Goal: Transaction & Acquisition: Purchase product/service

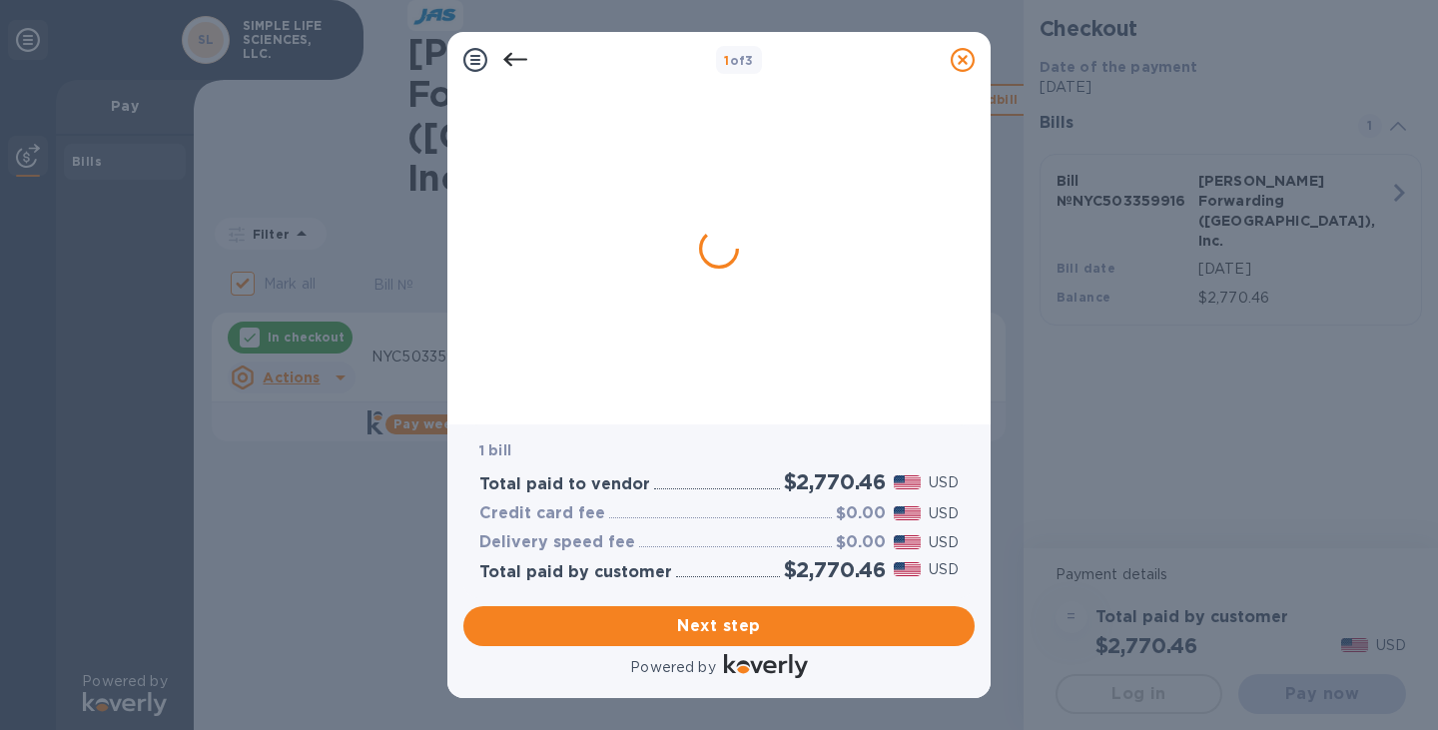
checkbox input "false"
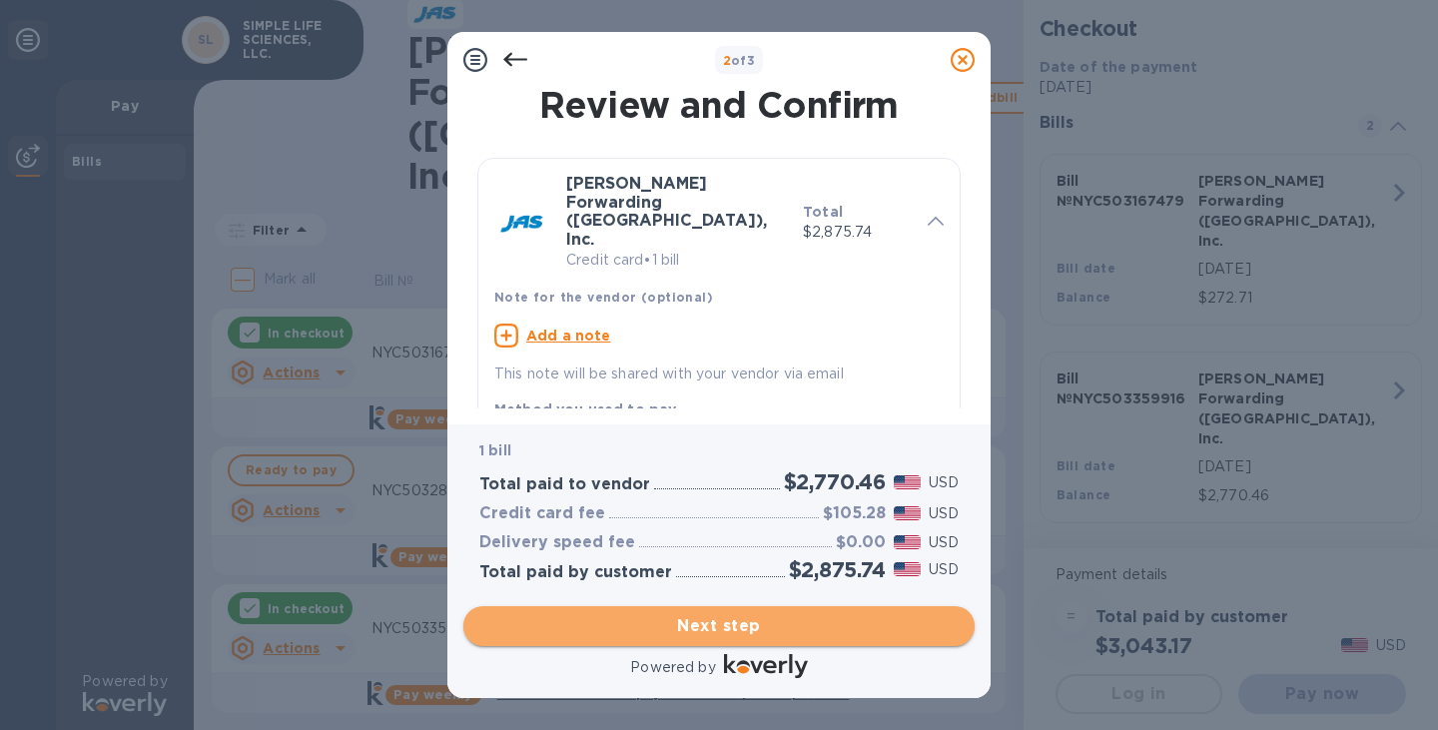
click at [663, 634] on span "Next step" at bounding box center [718, 626] width 479 height 24
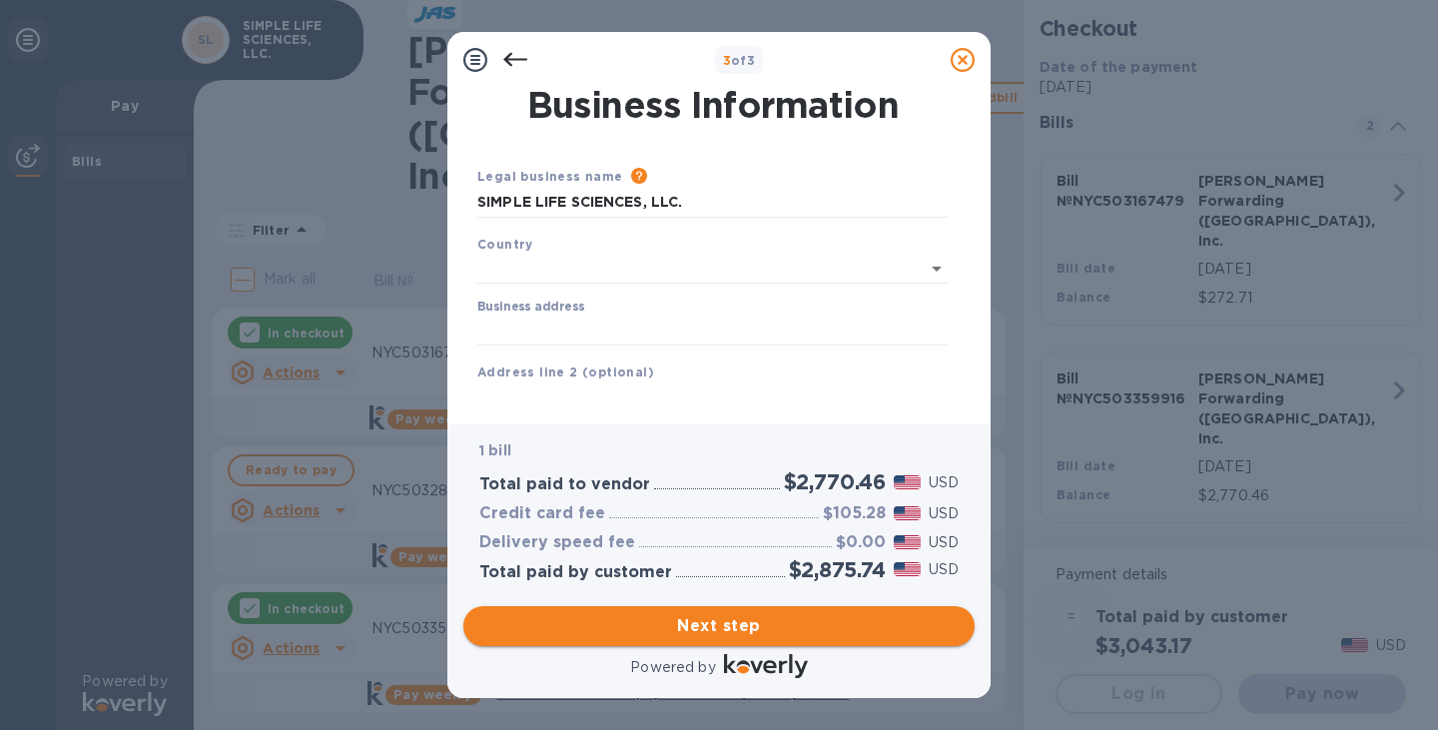
type input "[GEOGRAPHIC_DATA]"
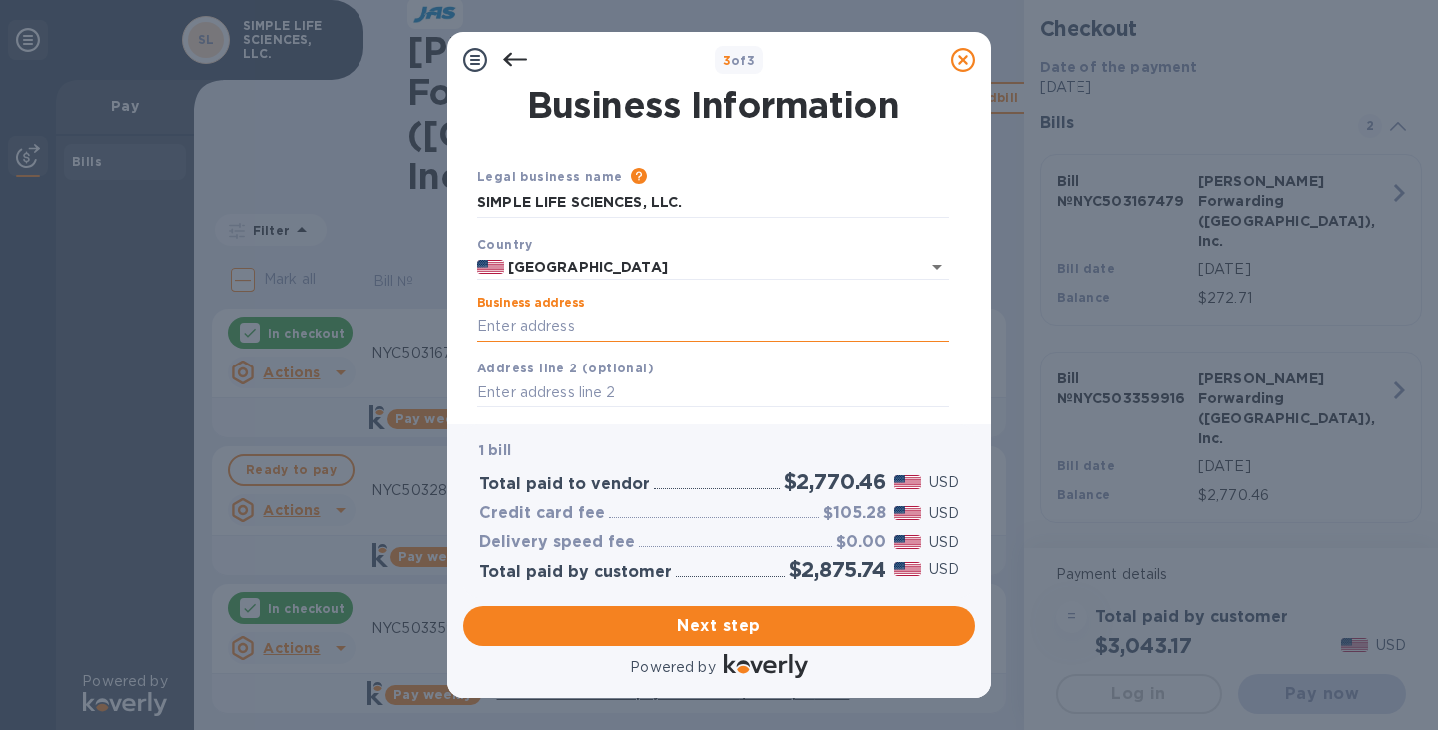
click at [551, 311] on input "Business address" at bounding box center [712, 326] width 471 height 30
type input "[STREET_ADDRESS]"
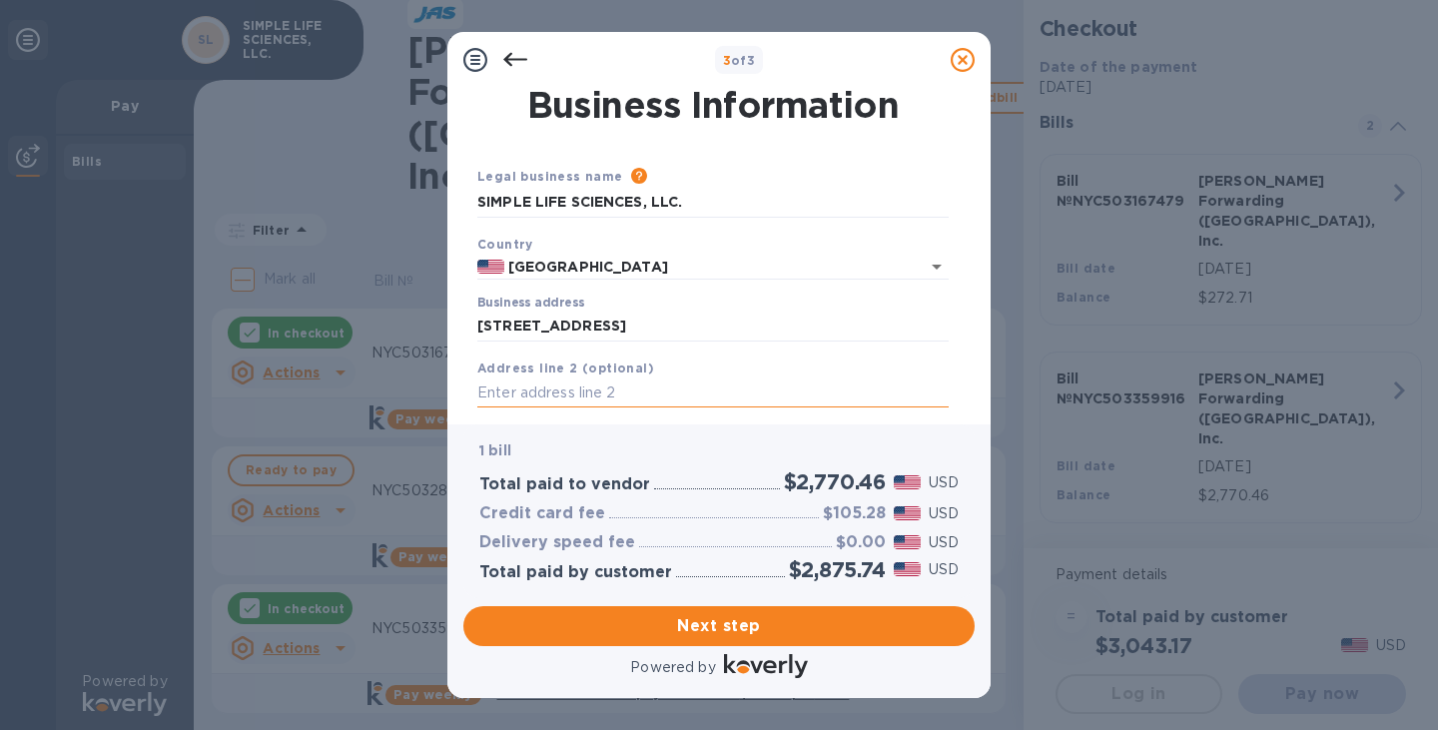
click at [534, 396] on input "text" at bounding box center [712, 393] width 471 height 30
click at [664, 339] on input "[STREET_ADDRESS]" at bounding box center [712, 326] width 471 height 30
click at [515, 395] on input "text" at bounding box center [712, 393] width 471 height 30
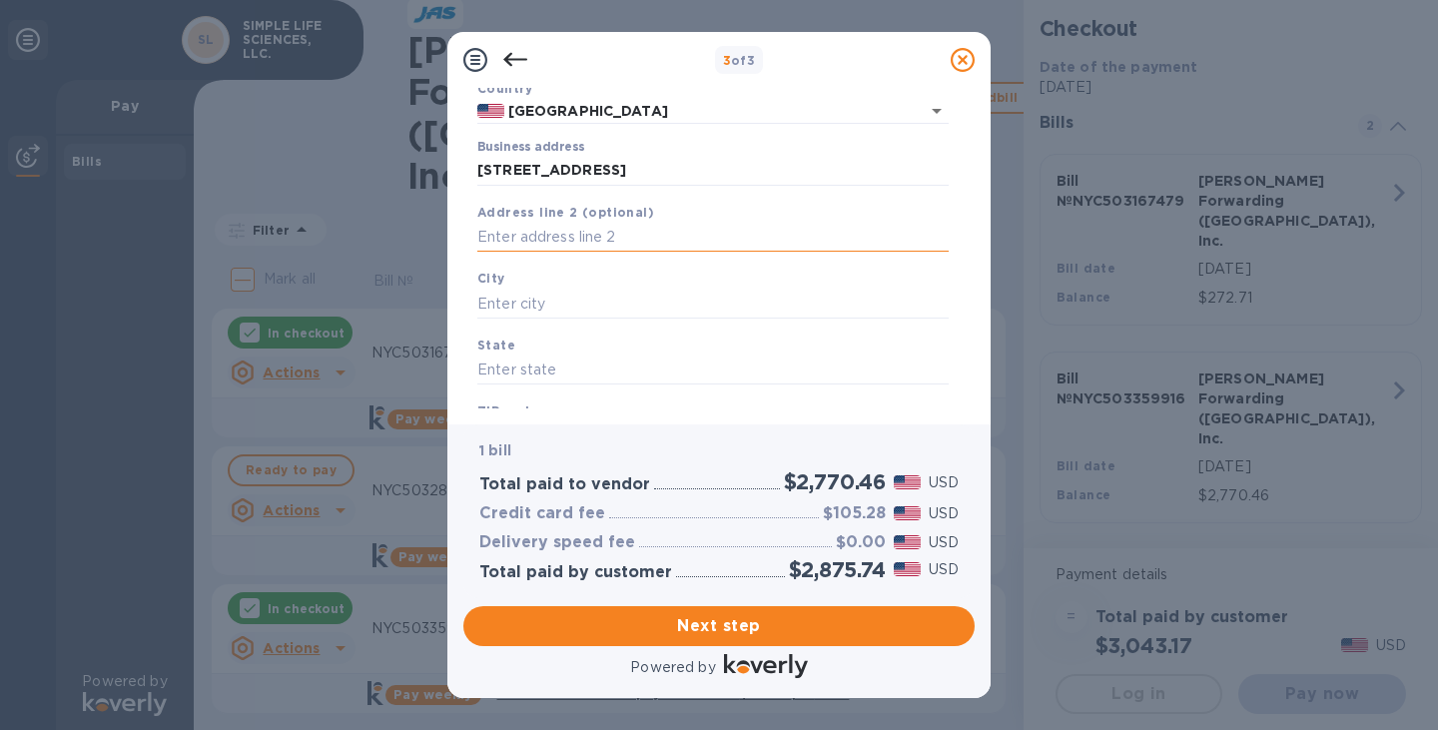
scroll to position [161, 0]
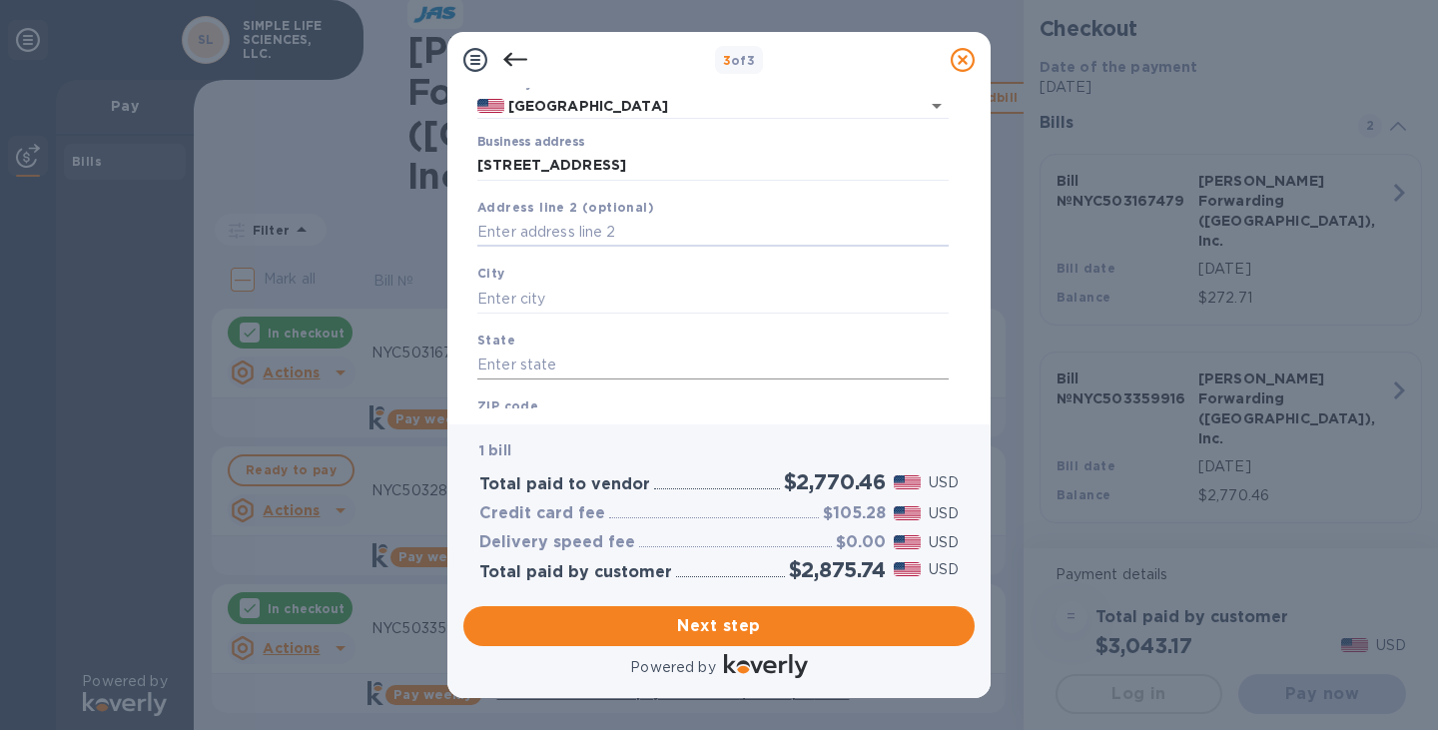
click at [486, 364] on input "text" at bounding box center [712, 365] width 471 height 30
type input "d"
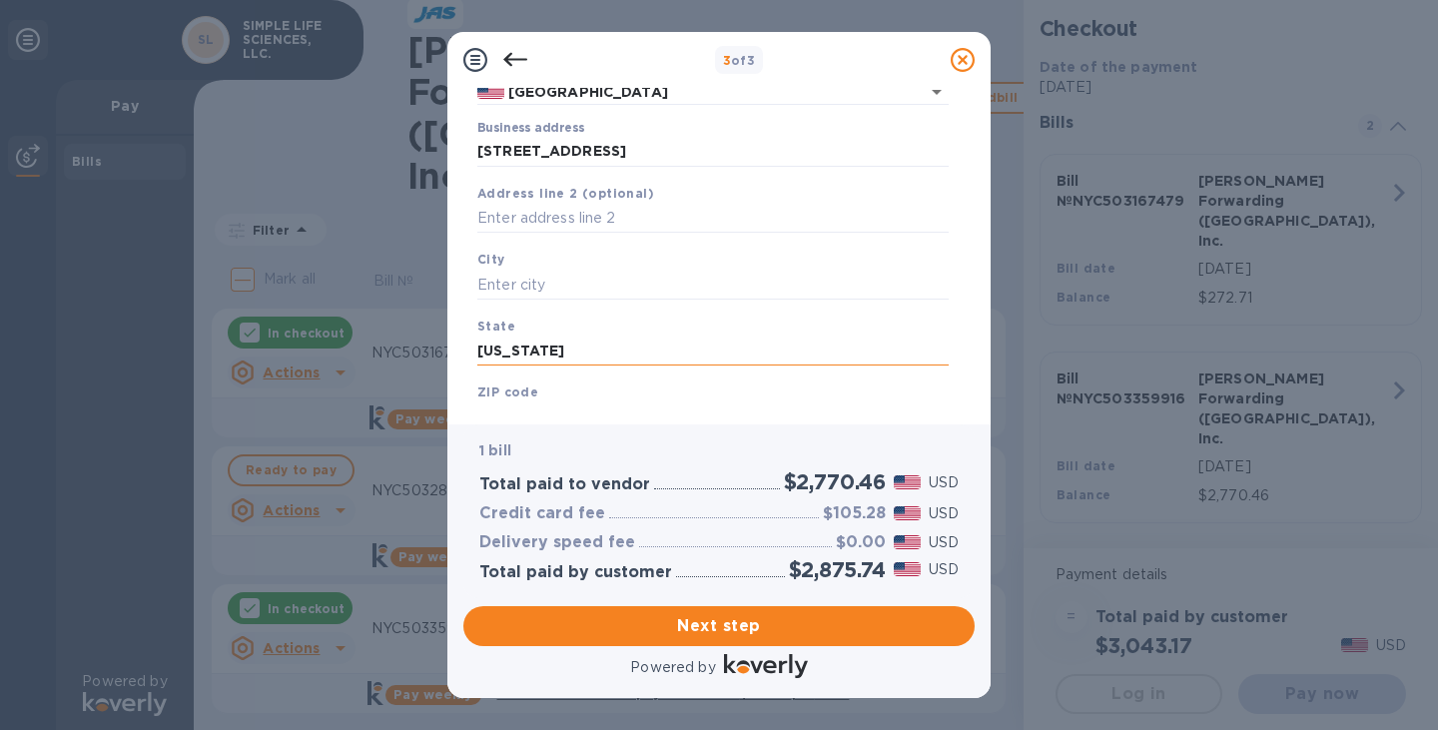
scroll to position [173, 0]
type input "[US_STATE]"
drag, startPoint x: 645, startPoint y: 153, endPoint x: 425, endPoint y: 164, distance: 219.9
click at [425, 165] on div "3 of 3 Business Information Legal business name Please provide the legal name t…" at bounding box center [719, 365] width 1438 height 730
drag, startPoint x: 634, startPoint y: 152, endPoint x: 447, endPoint y: 156, distance: 186.7
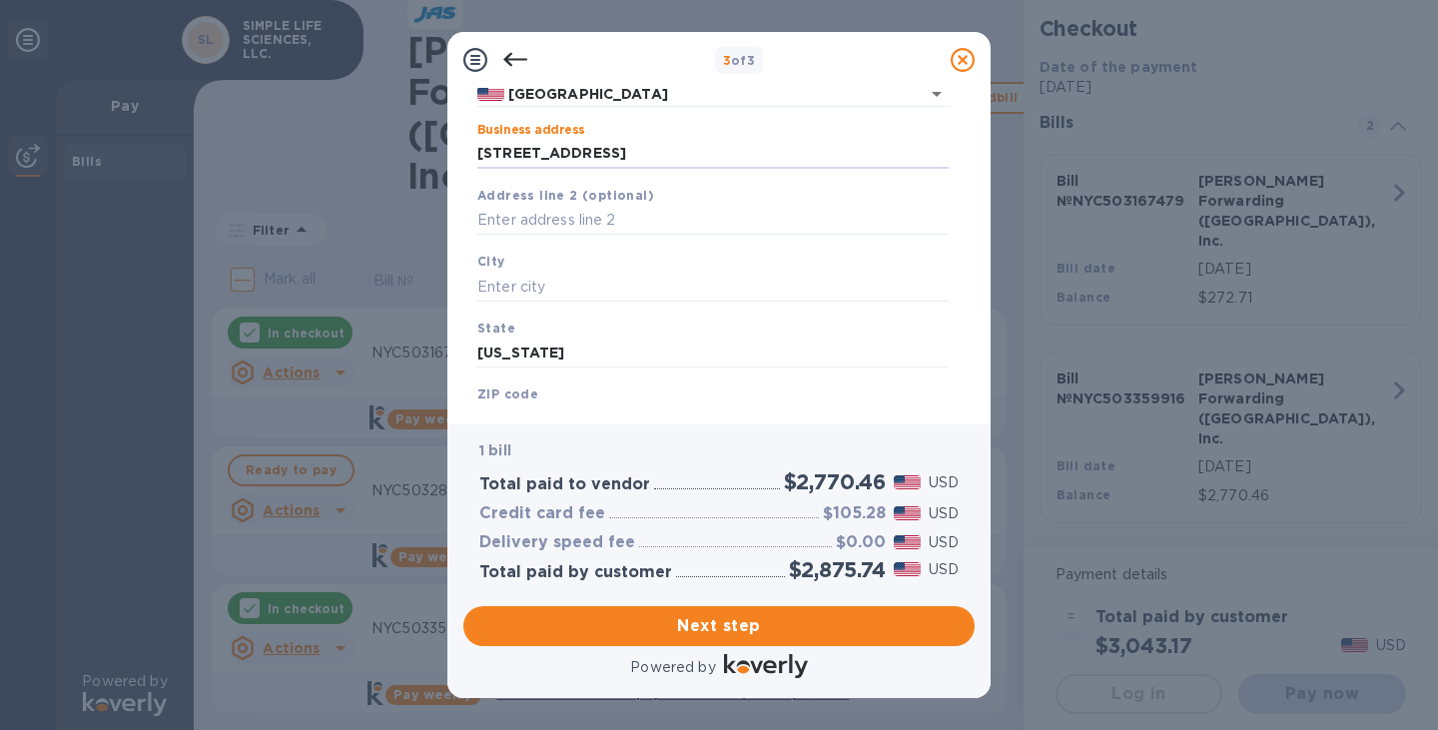
click at [447, 156] on div "Business Information Legal business name Please provide the legal name that app…" at bounding box center [718, 256] width 543 height 336
click at [517, 295] on input "text" at bounding box center [712, 287] width 471 height 30
paste input "Lewes"
type input "Lewes"
click at [507, 393] on b "ZIP code" at bounding box center [507, 393] width 61 height 15
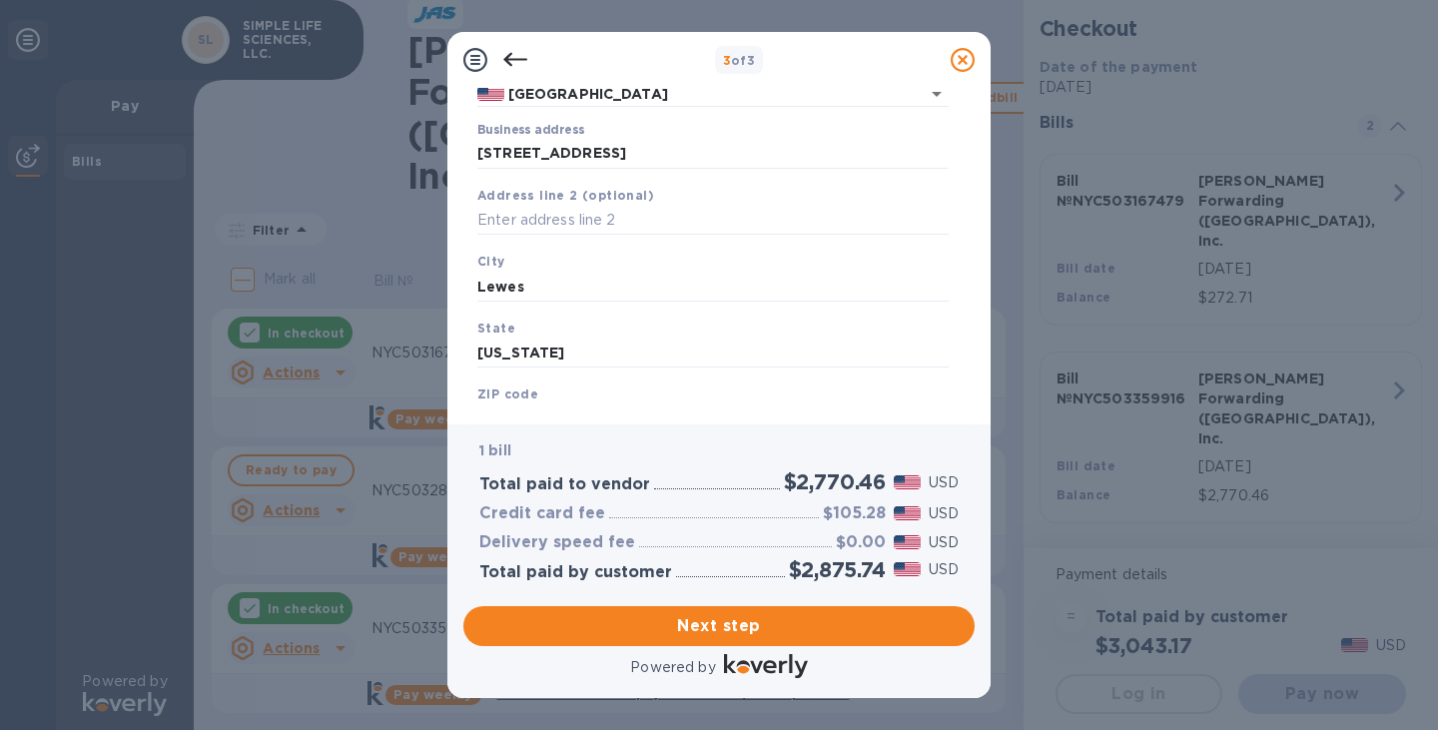
click at [507, 395] on b "ZIP code" at bounding box center [507, 393] width 61 height 15
click at [507, 396] on b "ZIP code" at bounding box center [507, 393] width 61 height 15
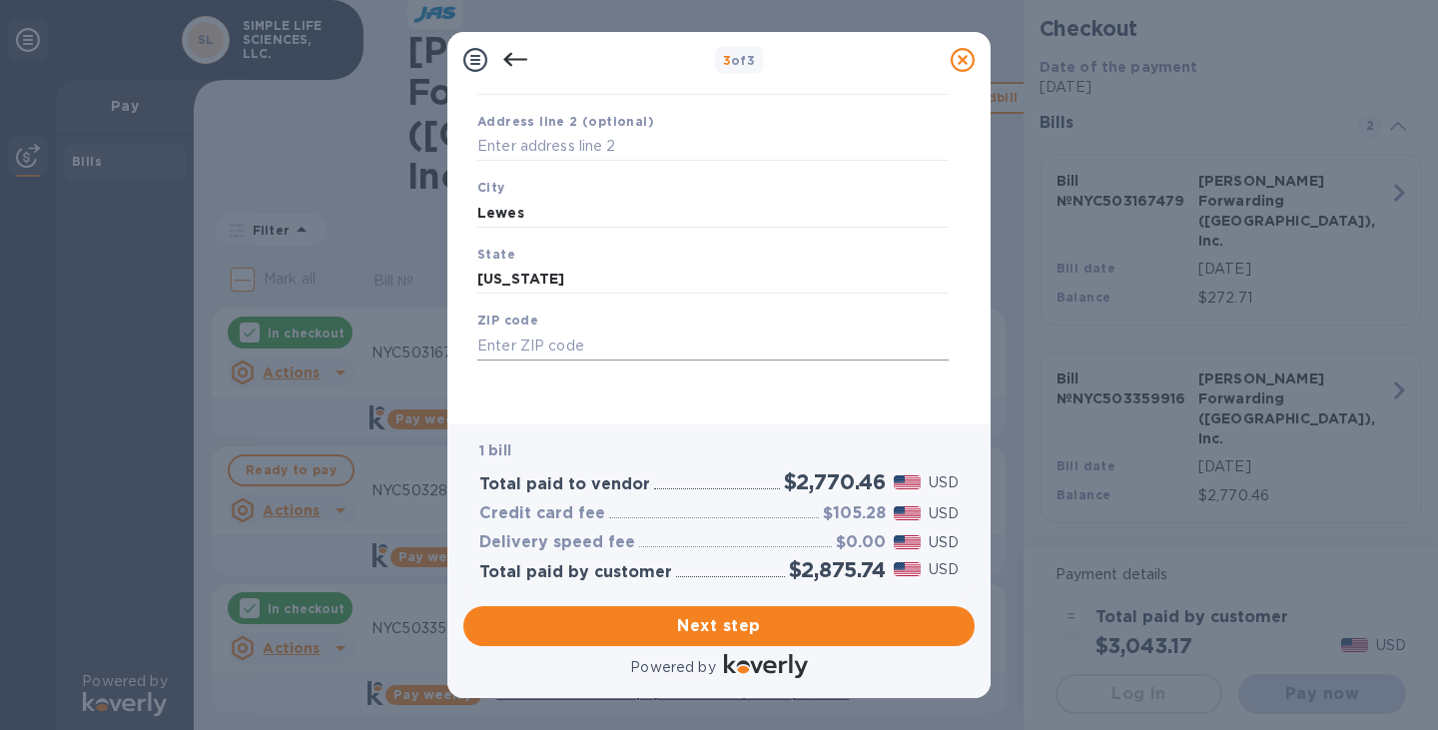
click at [509, 349] on input "text" at bounding box center [712, 345] width 471 height 30
paste input "19958"
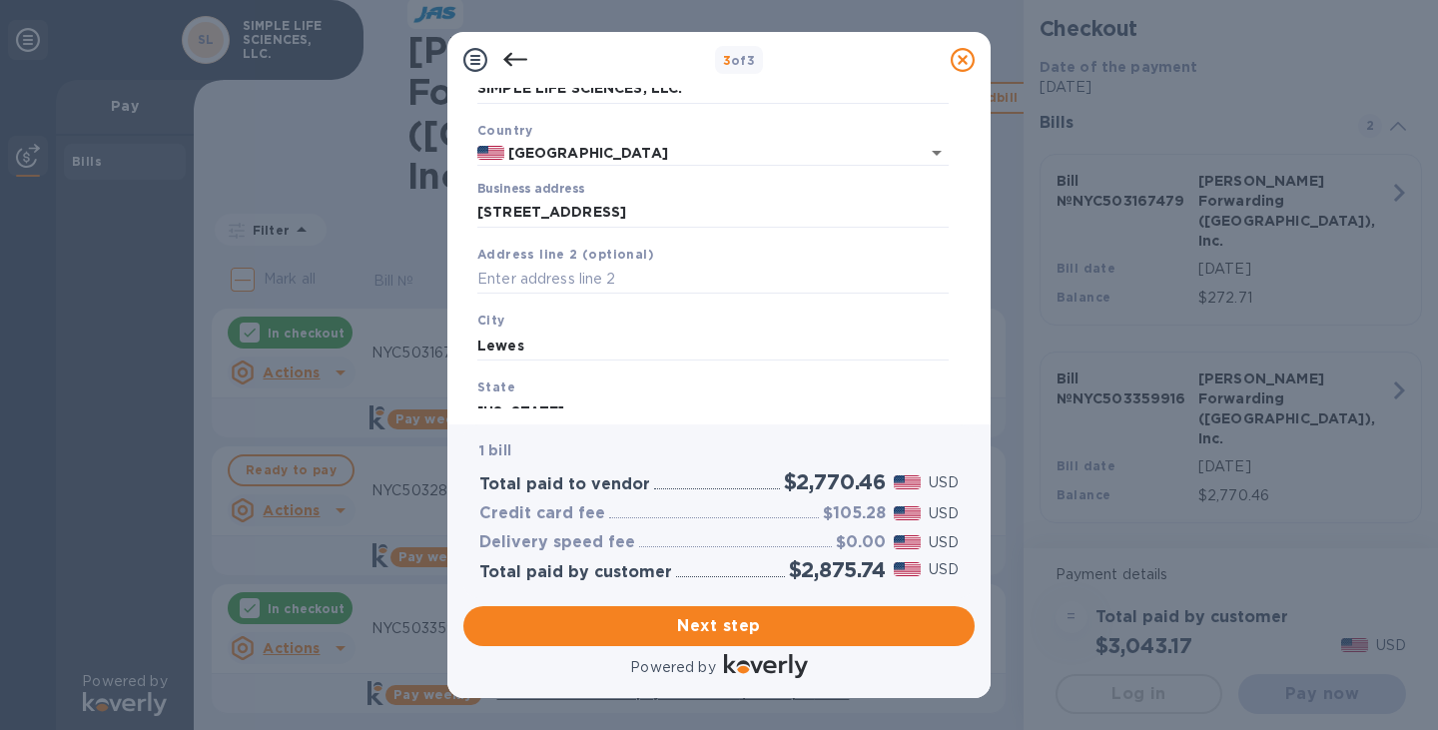
scroll to position [115, 0]
type input "19958"
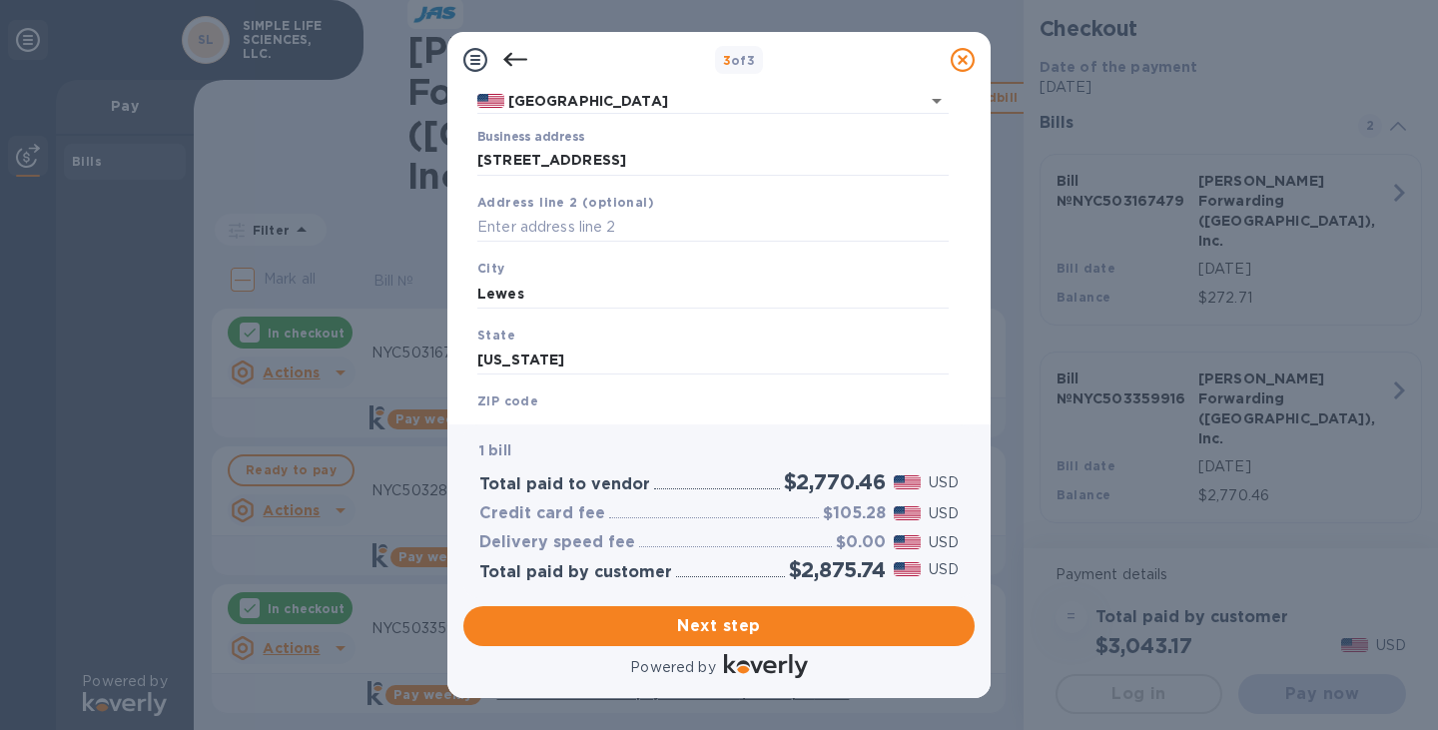
scroll to position [249, 0]
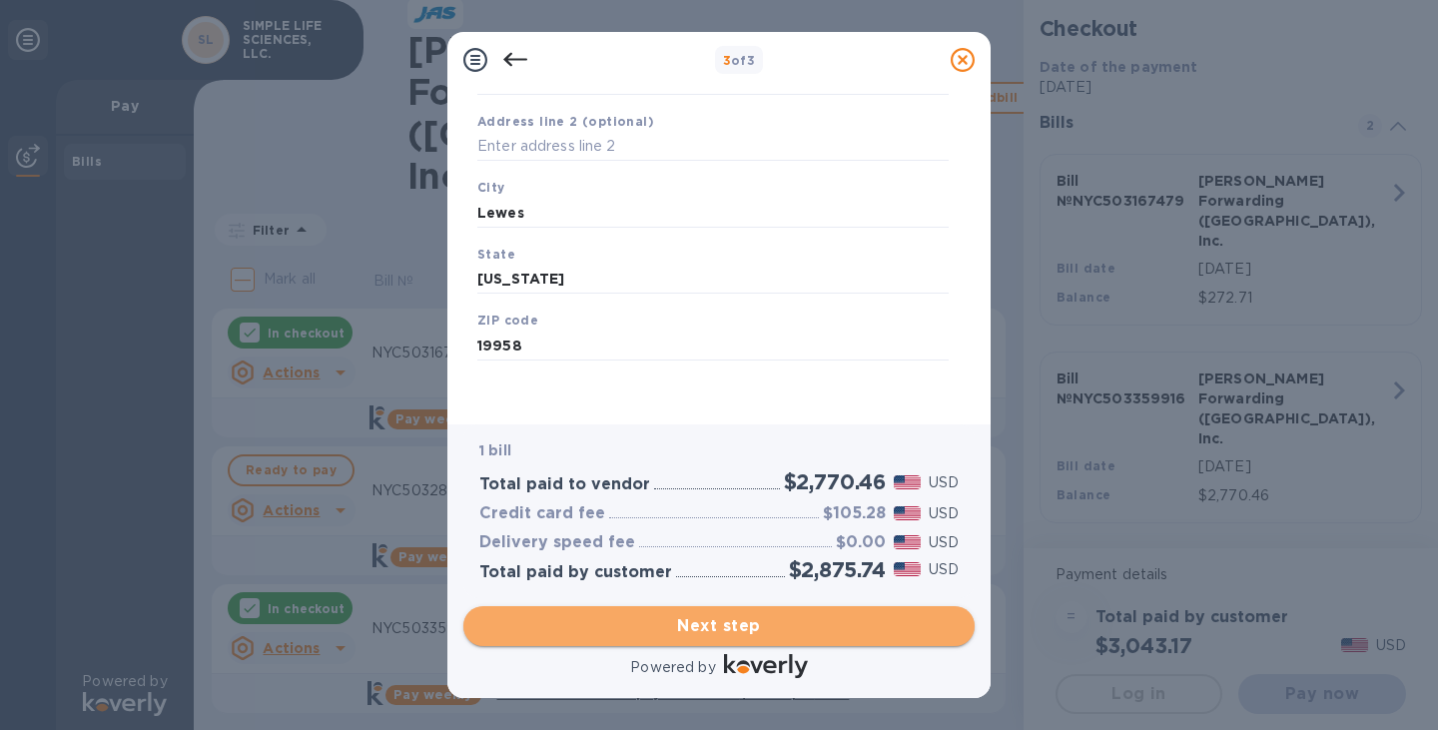
click at [732, 635] on span "Next step" at bounding box center [718, 626] width 479 height 24
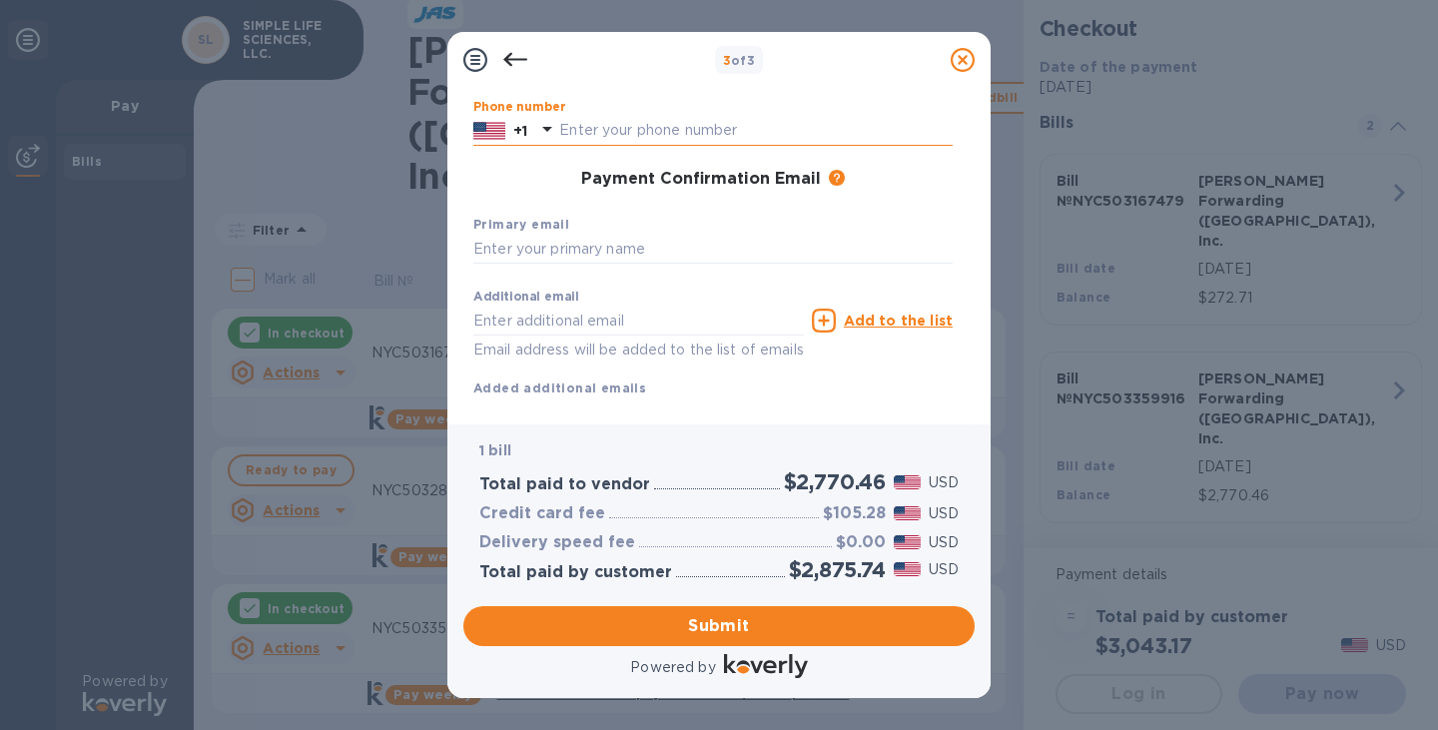
click at [591, 127] on input "text" at bounding box center [755, 131] width 393 height 30
type input "3104564175"
click at [534, 241] on input "text" at bounding box center [712, 250] width 479 height 30
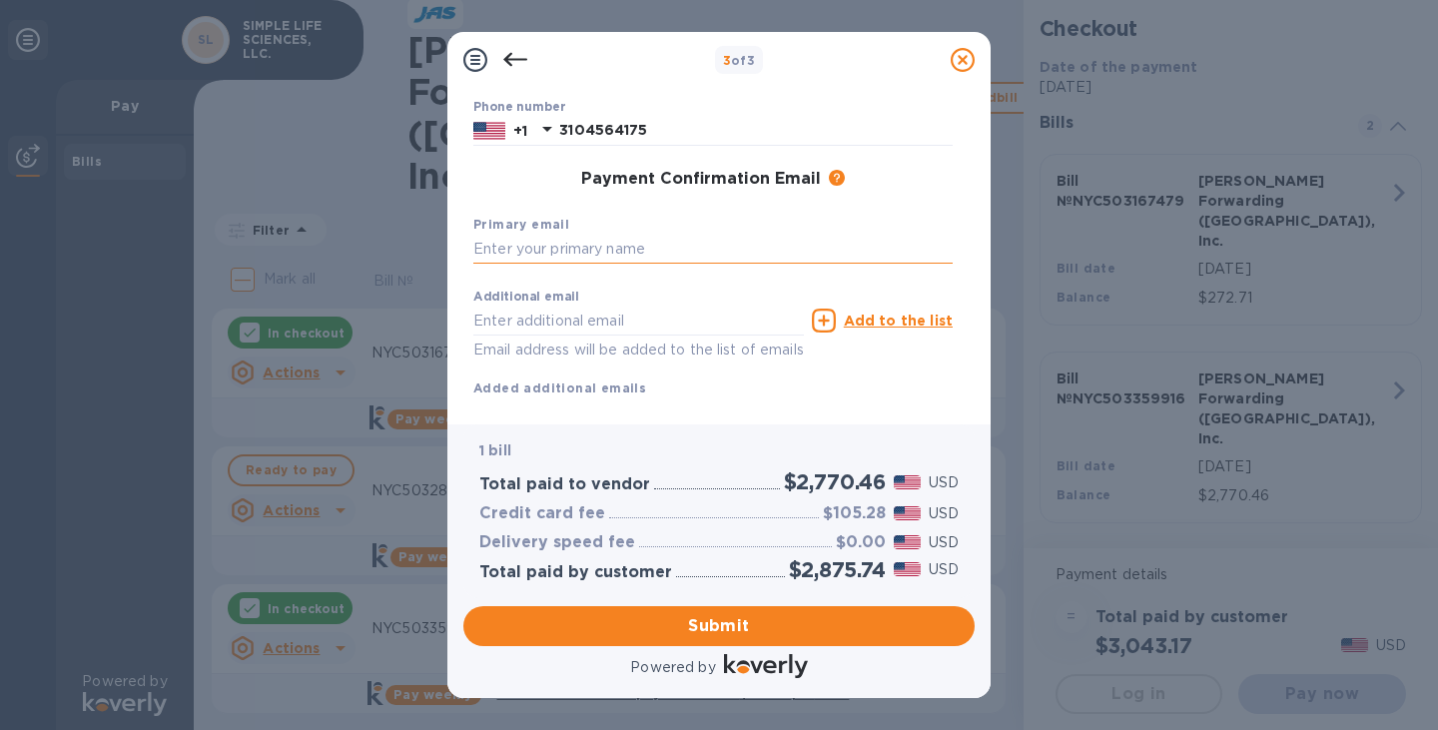
click at [534, 242] on input "text" at bounding box center [712, 250] width 479 height 30
type input "[EMAIL_ADDRESS][DOMAIN_NAME]"
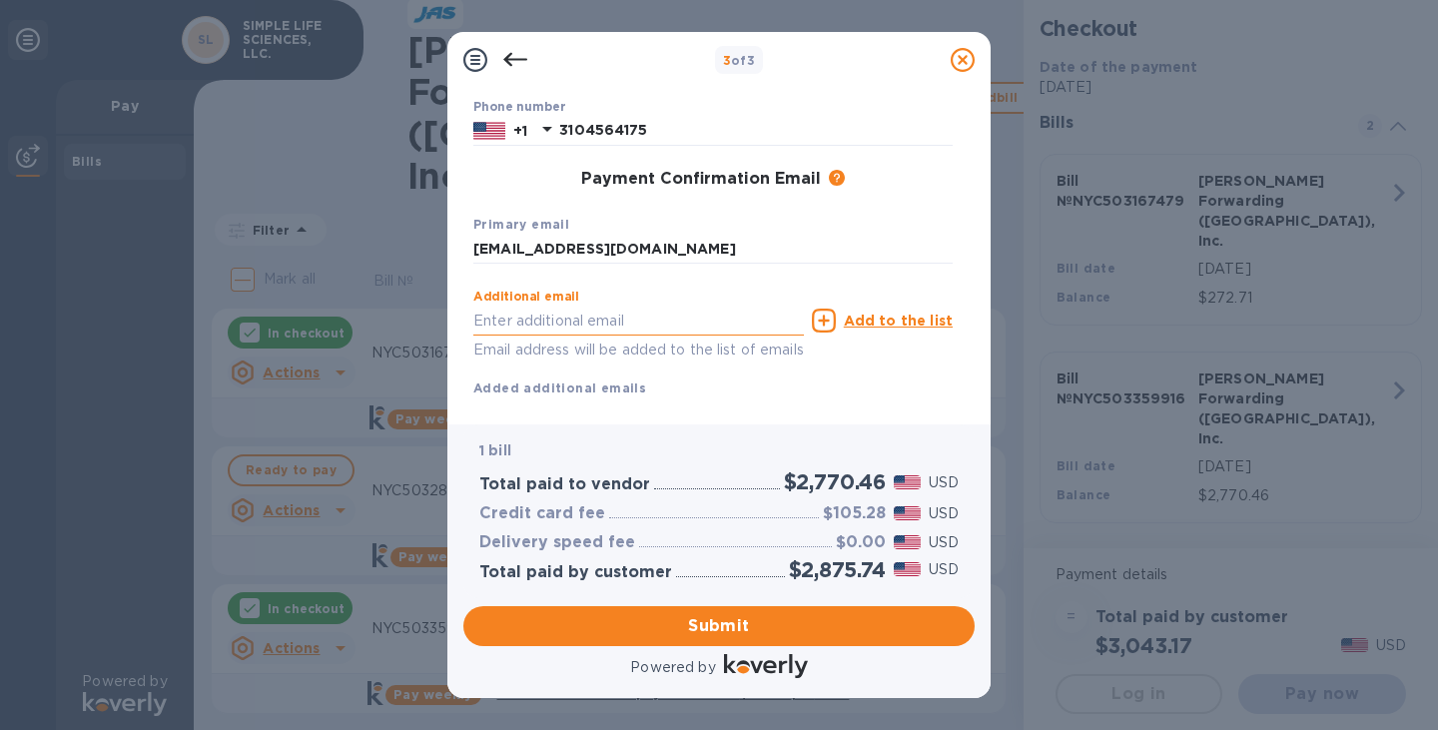
click at [511, 318] on input "text" at bounding box center [638, 320] width 330 height 30
drag, startPoint x: 514, startPoint y: 318, endPoint x: 406, endPoint y: 328, distance: 108.3
click at [406, 328] on div "3 of 3 Payment Contact Information First name Last name Phone number [PHONE_NUM…" at bounding box center [719, 365] width 1438 height 730
paste input "[DOMAIN_NAME]"
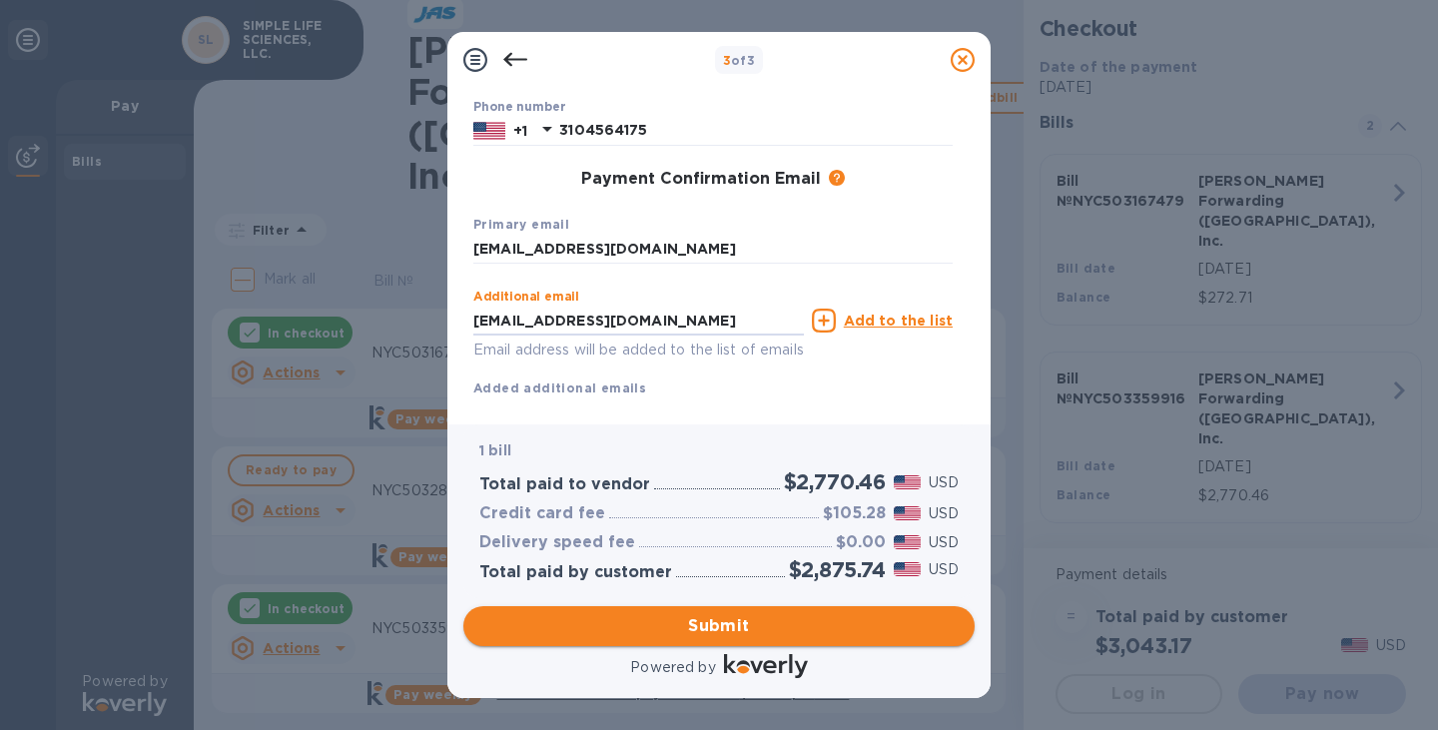
type input "[EMAIL_ADDRESS][DOMAIN_NAME]"
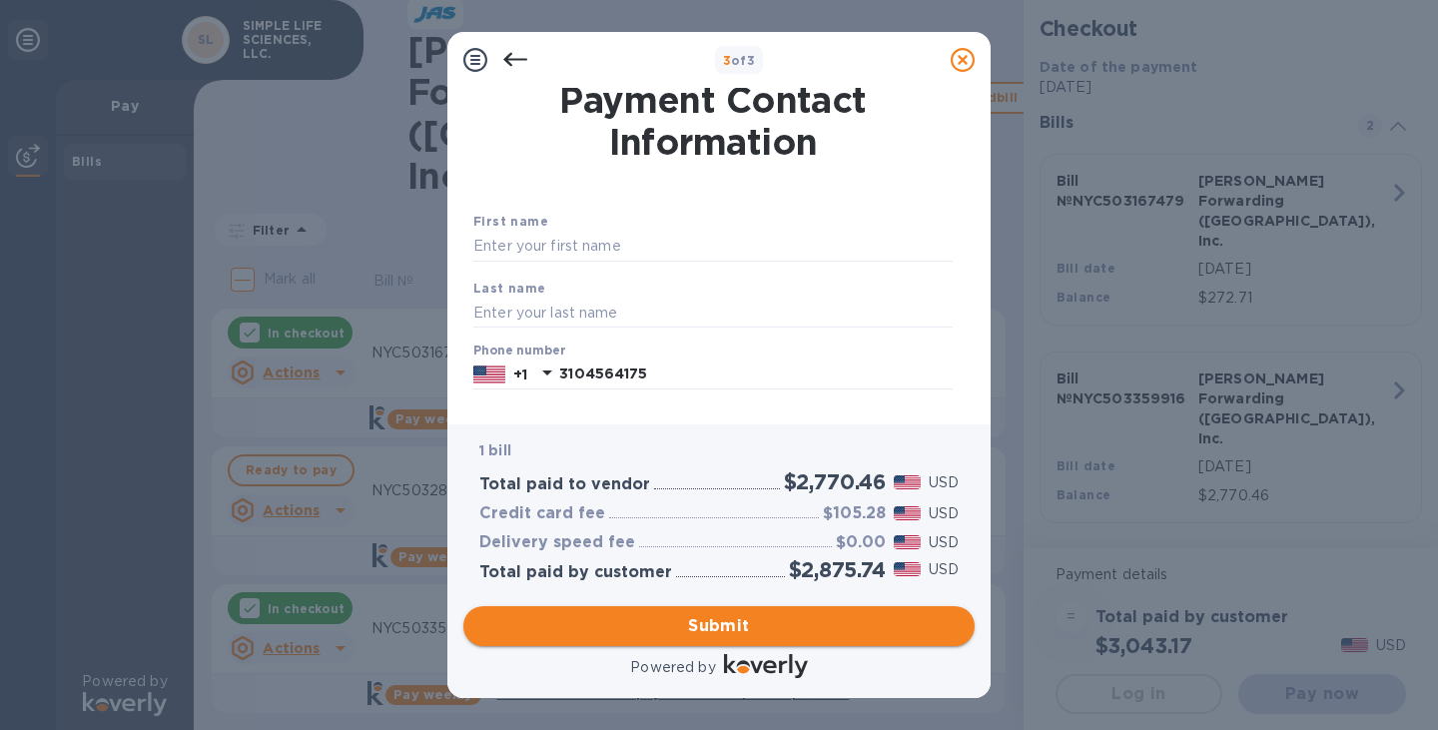
scroll to position [6, 0]
click at [529, 243] on input "text" at bounding box center [712, 246] width 479 height 30
type input "Gokhan"
click at [490, 304] on input "text" at bounding box center [712, 311] width 479 height 30
type input "Erkovan"
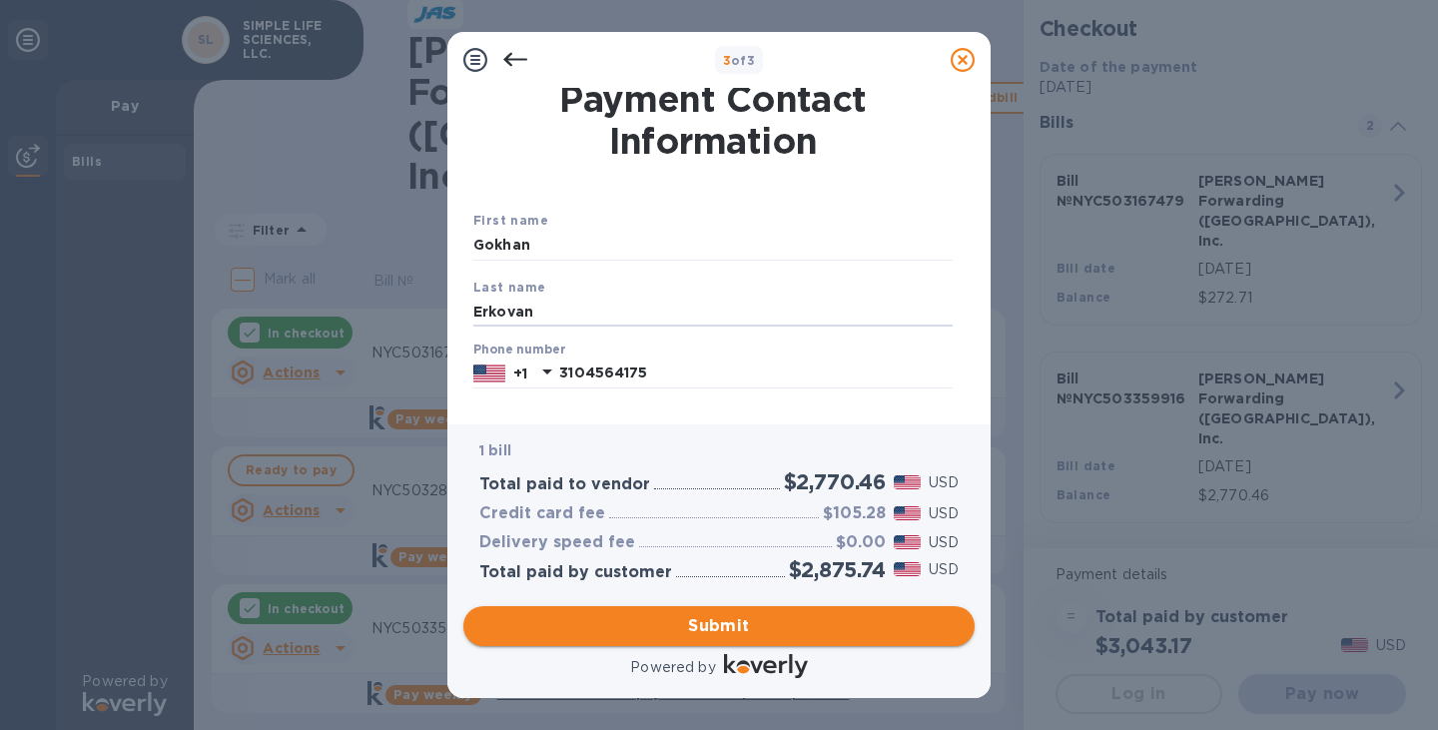
click at [703, 631] on span "Submit" at bounding box center [718, 626] width 479 height 24
click at [714, 395] on div "Phone number [PHONE_NUMBER]" at bounding box center [712, 365] width 495 height 62
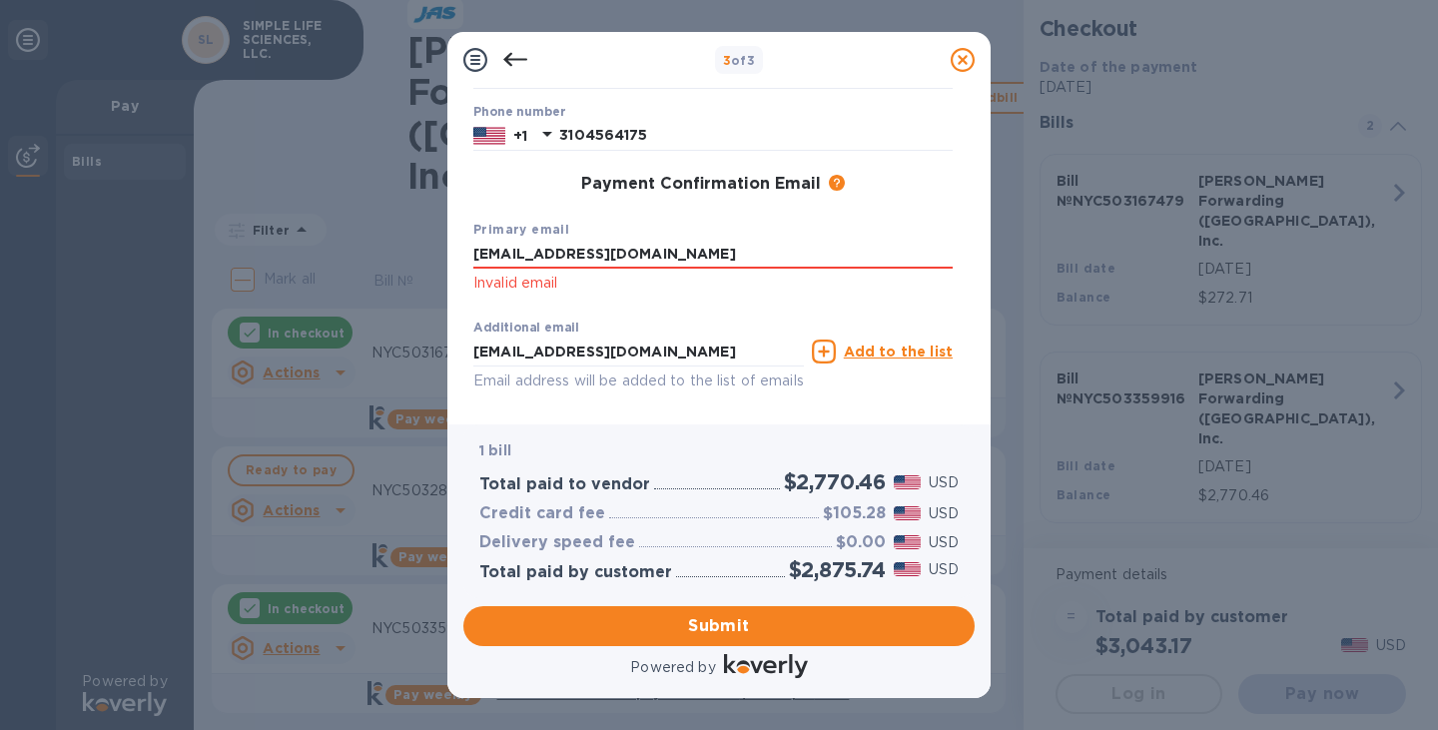
scroll to position [243, 0]
drag, startPoint x: 701, startPoint y: 249, endPoint x: 396, endPoint y: 248, distance: 304.5
click at [396, 248] on div "3 of 3 Payment Contact Information First name [PERSON_NAME] Last name [PERSON_N…" at bounding box center [719, 365] width 1438 height 730
paste input "[EMAIL_ADDRESS][DOMAIN_NAME]"
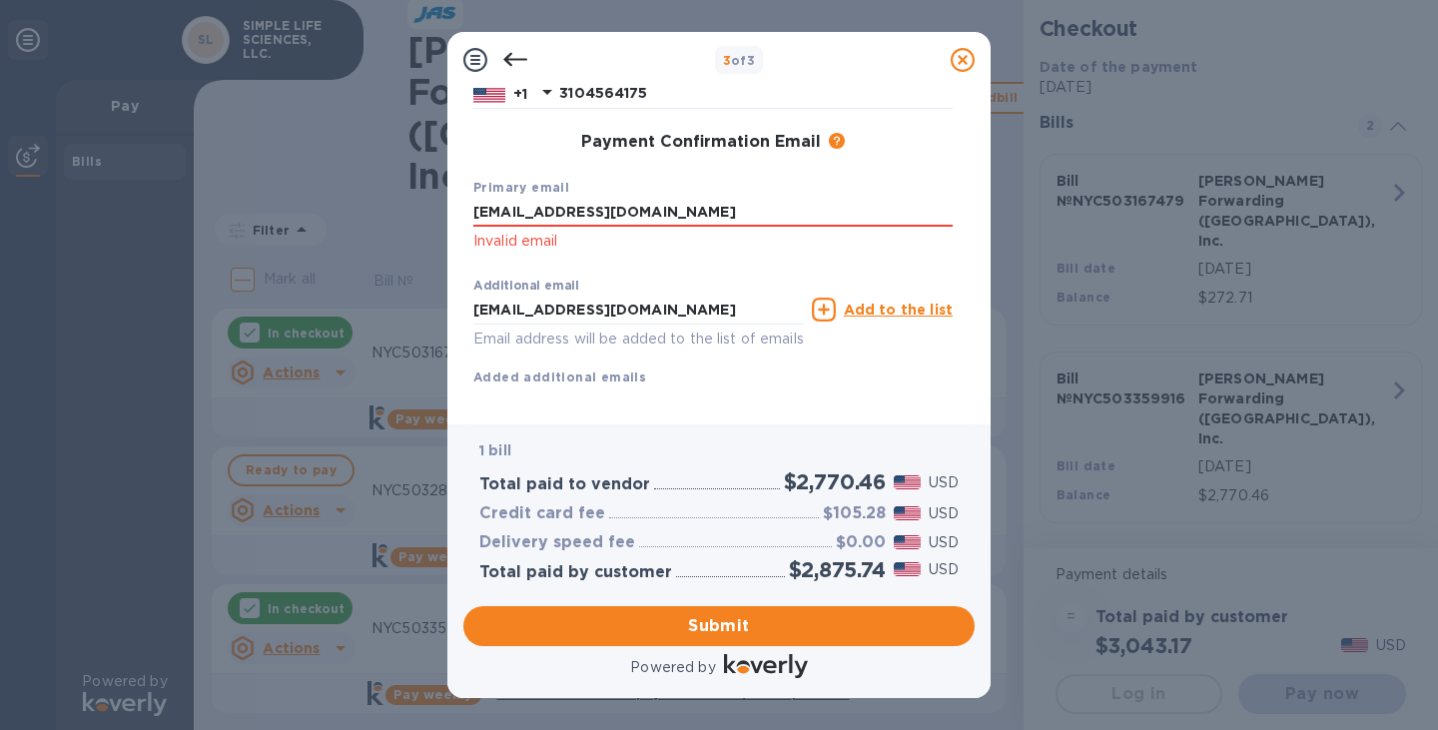
scroll to position [321, 0]
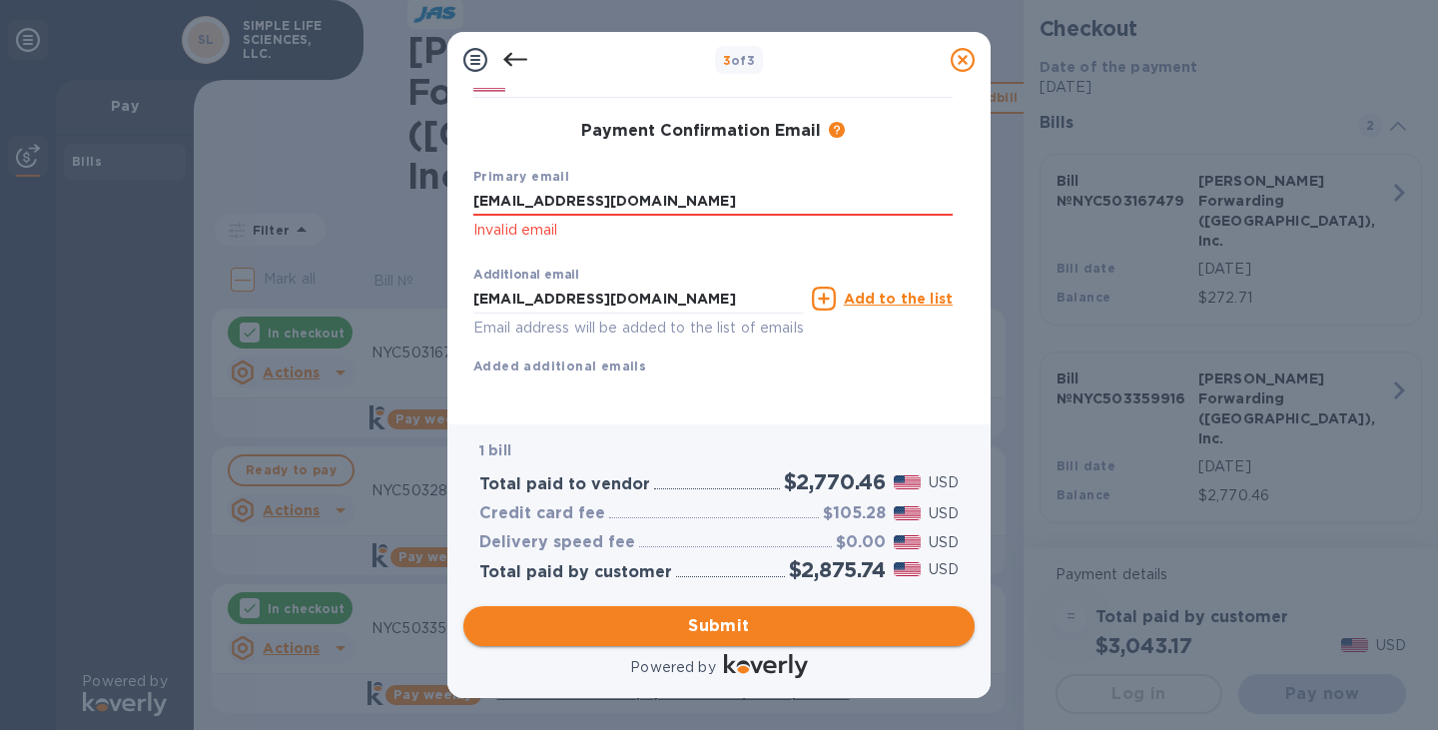
type input "[EMAIL_ADDRESS][DOMAIN_NAME]"
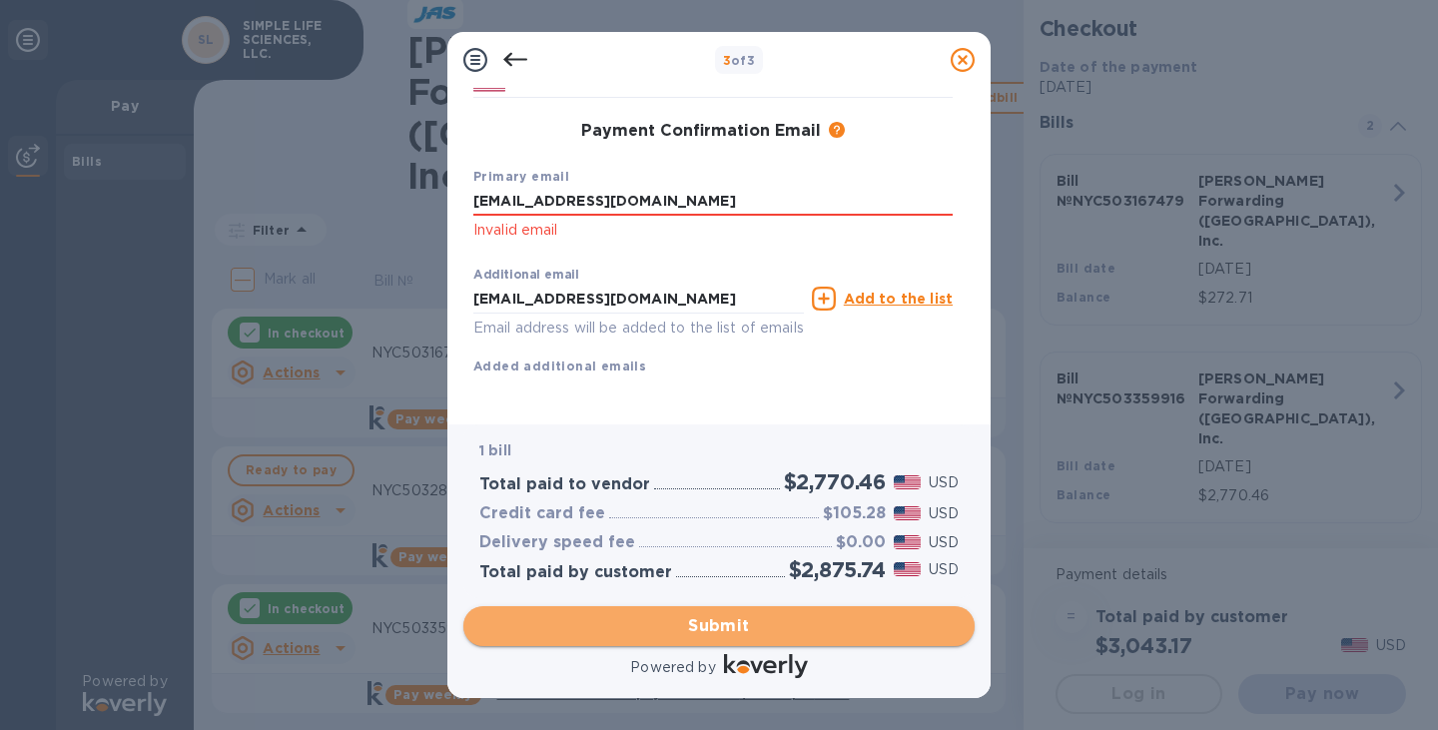
click at [632, 632] on span "Submit" at bounding box center [718, 626] width 479 height 24
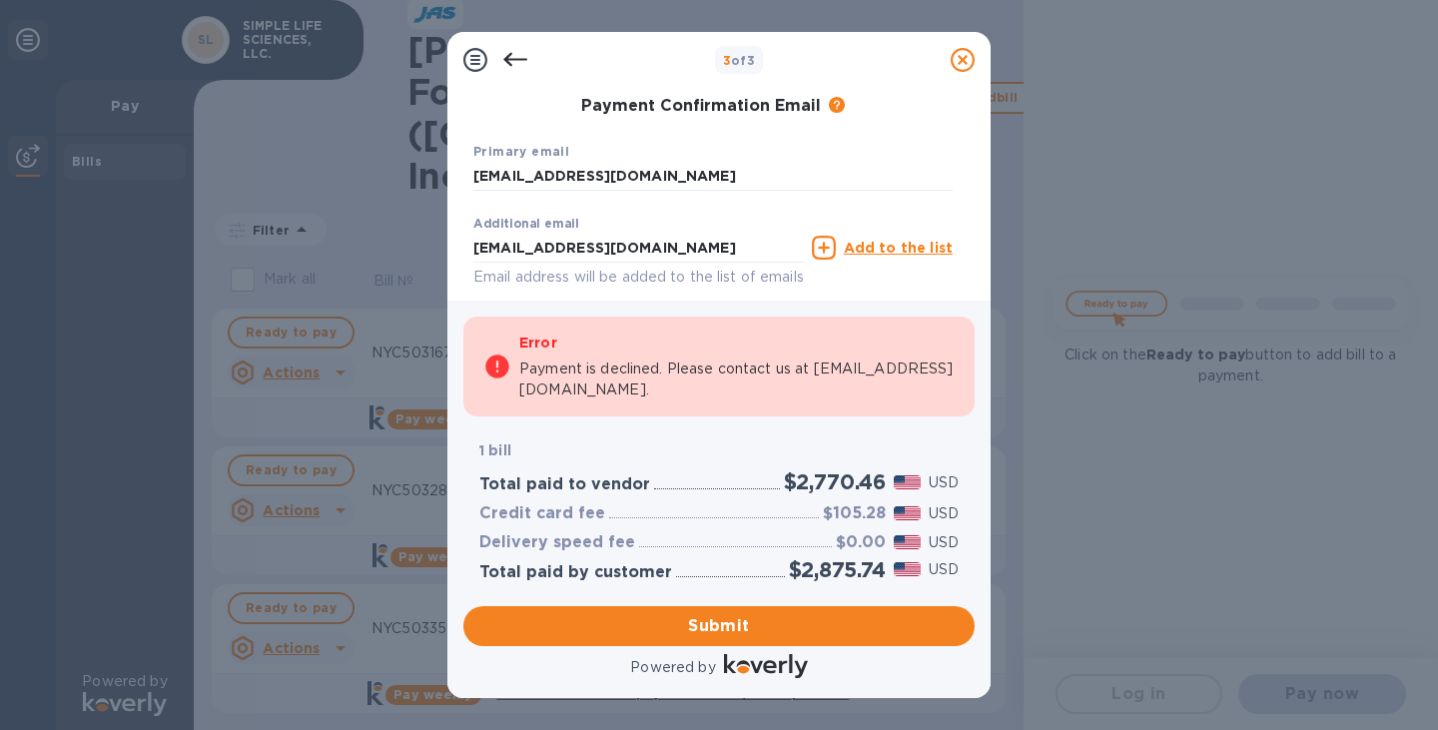
click at [808, 297] on div "Error Payment is declined. Please contact us at [EMAIL_ADDRESS][DOMAIN_NAME]. 1…" at bounding box center [718, 490] width 519 height 389
click at [861, 130] on div "First name [PERSON_NAME] Last name [PERSON_NAME] Phone number [PHONE_NUMBER] Pa…" at bounding box center [712, 109] width 495 height 447
click at [726, 441] on p "1 bill" at bounding box center [718, 450] width 479 height 21
click at [686, 179] on input "[EMAIL_ADDRESS][DOMAIN_NAME]" at bounding box center [712, 177] width 479 height 30
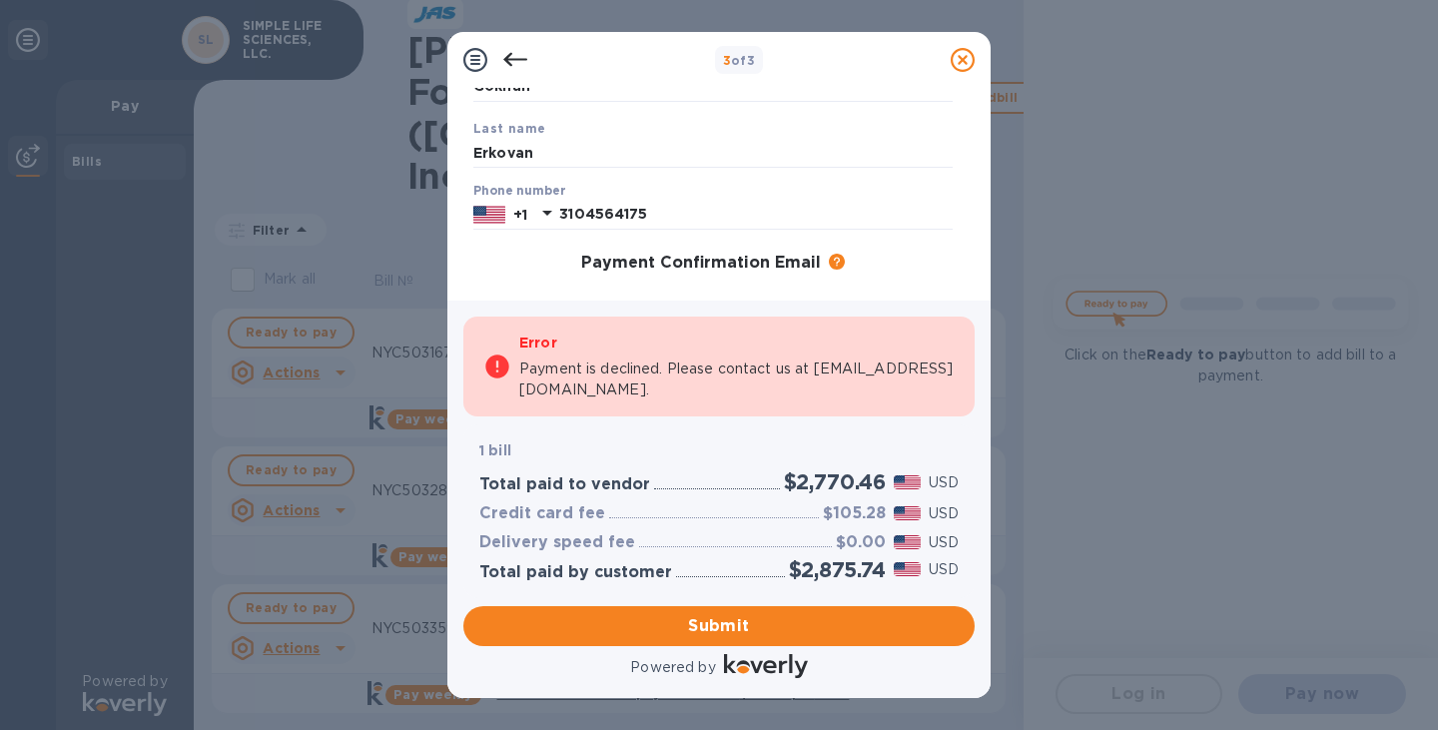
scroll to position [0, 0]
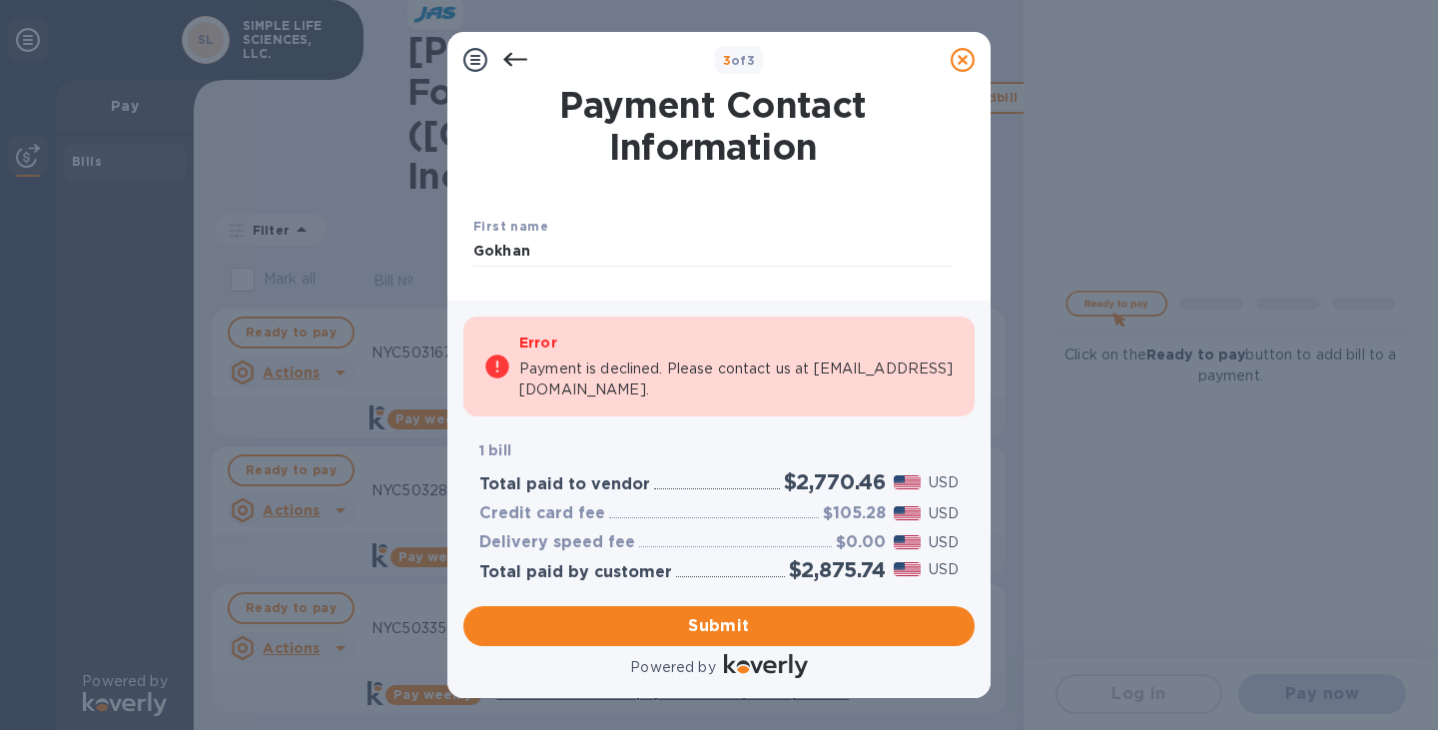
click at [515, 56] on icon at bounding box center [515, 60] width 24 height 24
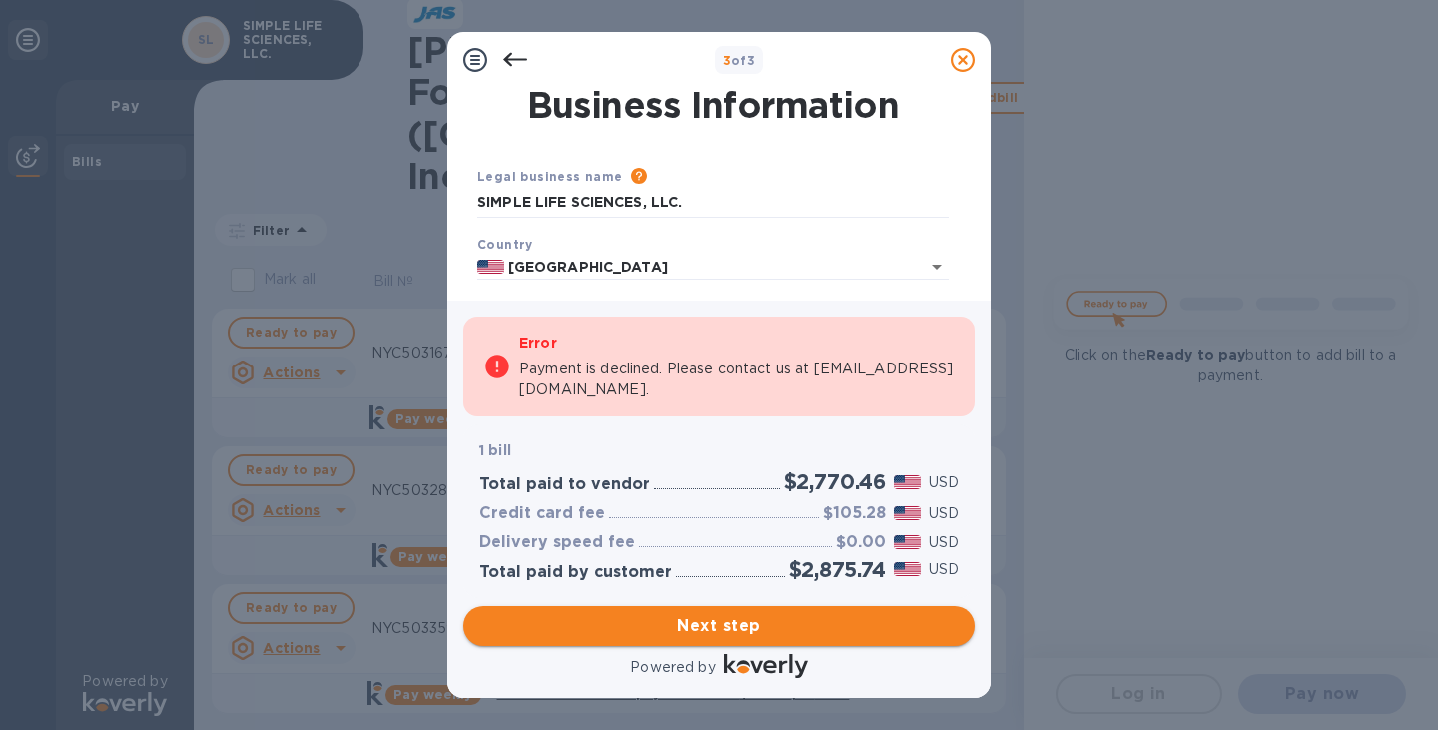
click at [700, 626] on span "Next step" at bounding box center [718, 626] width 479 height 24
click at [731, 624] on span "Next step" at bounding box center [718, 626] width 479 height 24
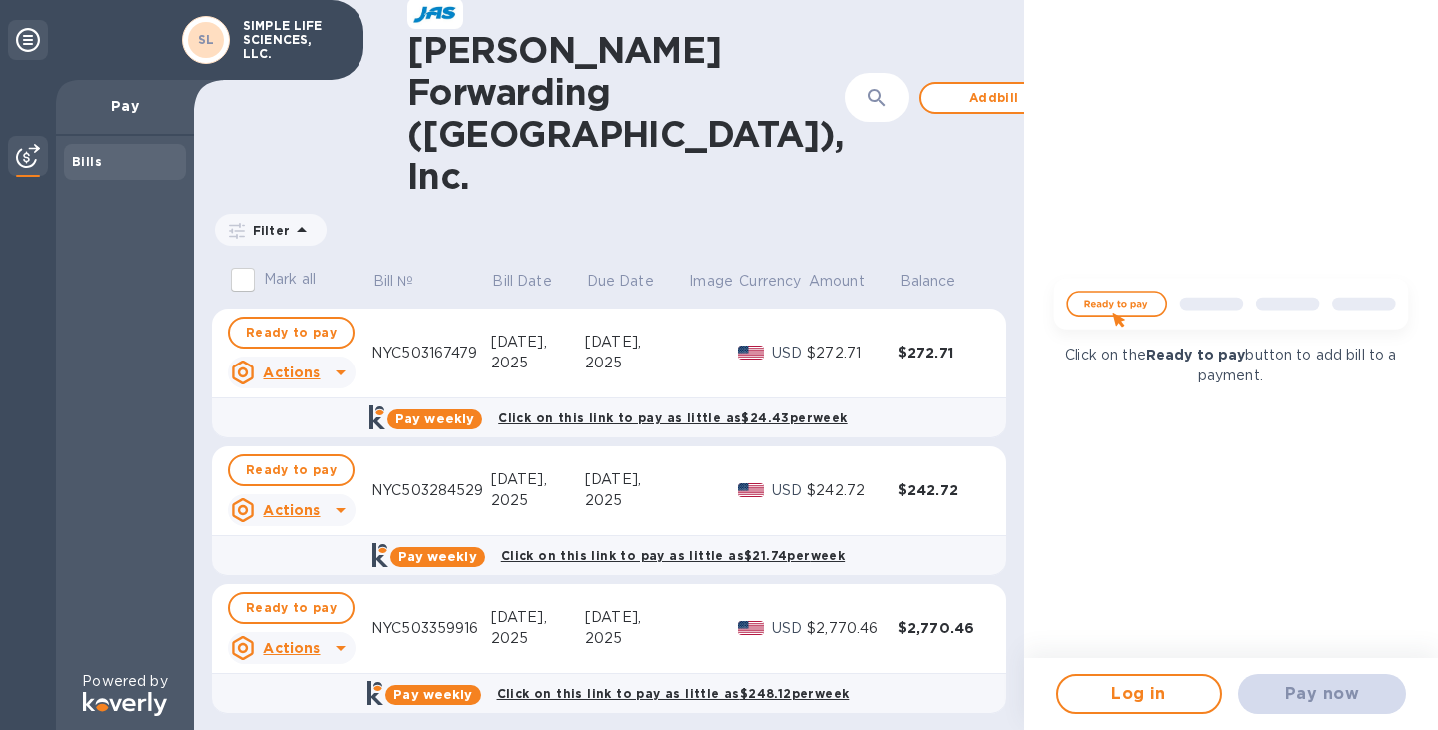
click at [731, 584] on td at bounding box center [713, 629] width 50 height 90
click at [291, 596] on span "Ready to pay" at bounding box center [291, 608] width 91 height 24
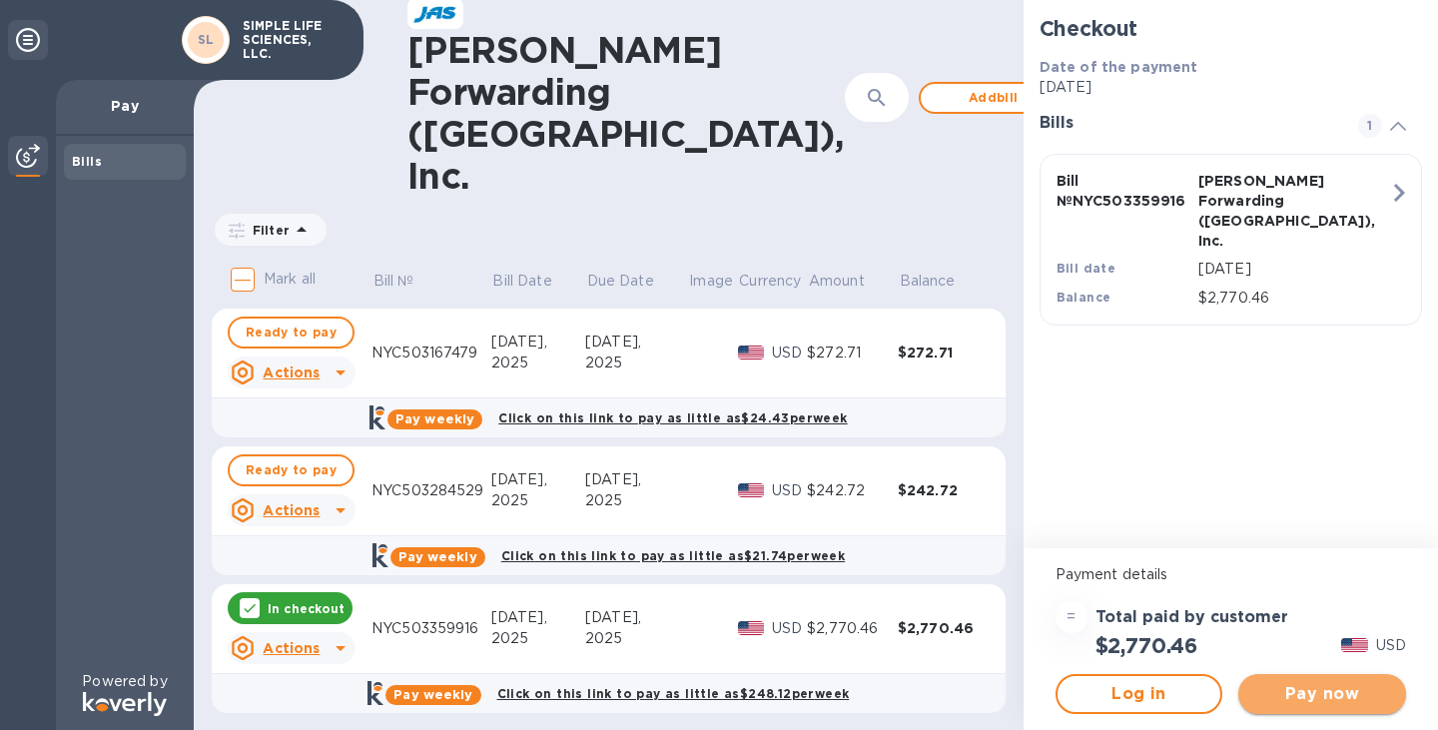
click at [1317, 696] on span "Pay now" at bounding box center [1322, 694] width 136 height 24
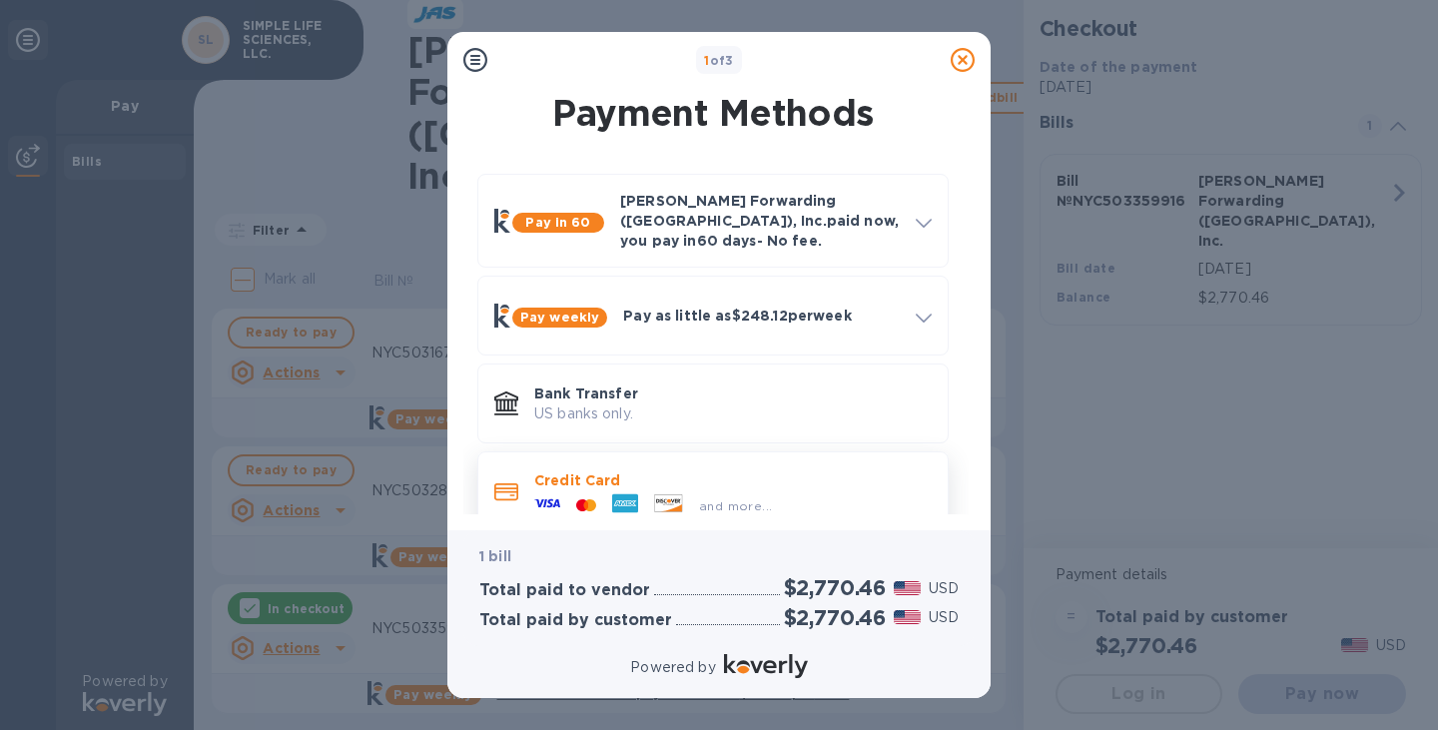
click at [586, 500] on icon at bounding box center [585, 504] width 5 height 9
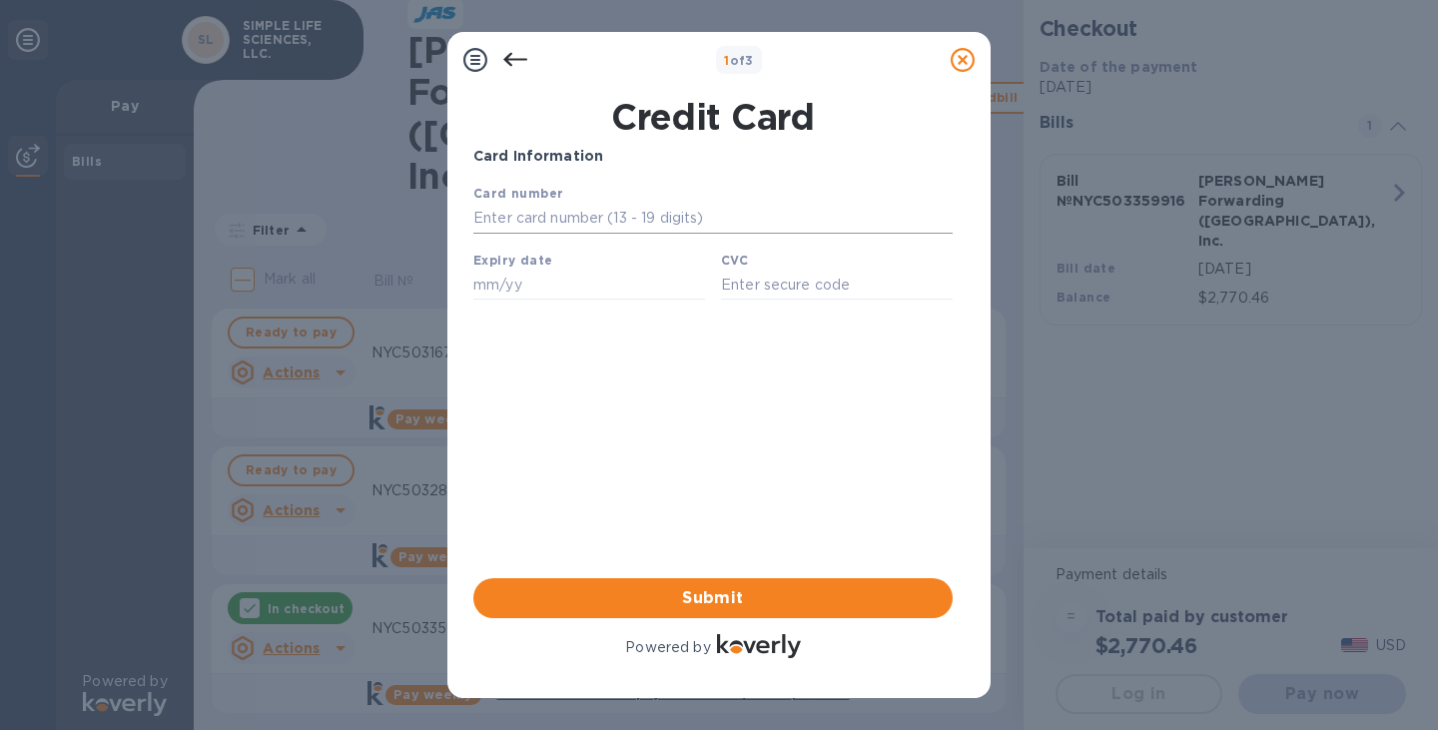
click at [548, 211] on input "text" at bounding box center [712, 219] width 479 height 30
type input "[CREDIT_CARD_NUMBER]"
type input "03/27"
type input "006"
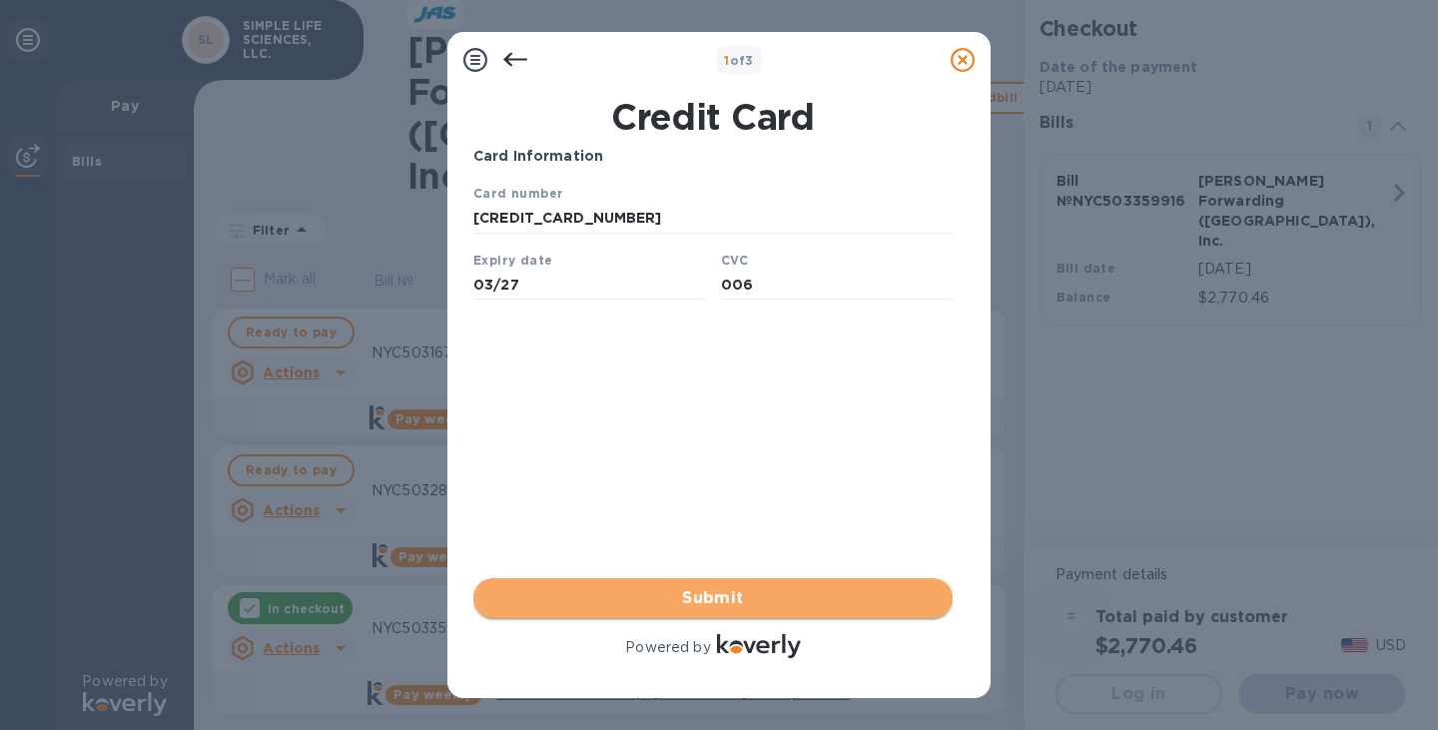
click at [662, 600] on span "Submit" at bounding box center [712, 598] width 447 height 24
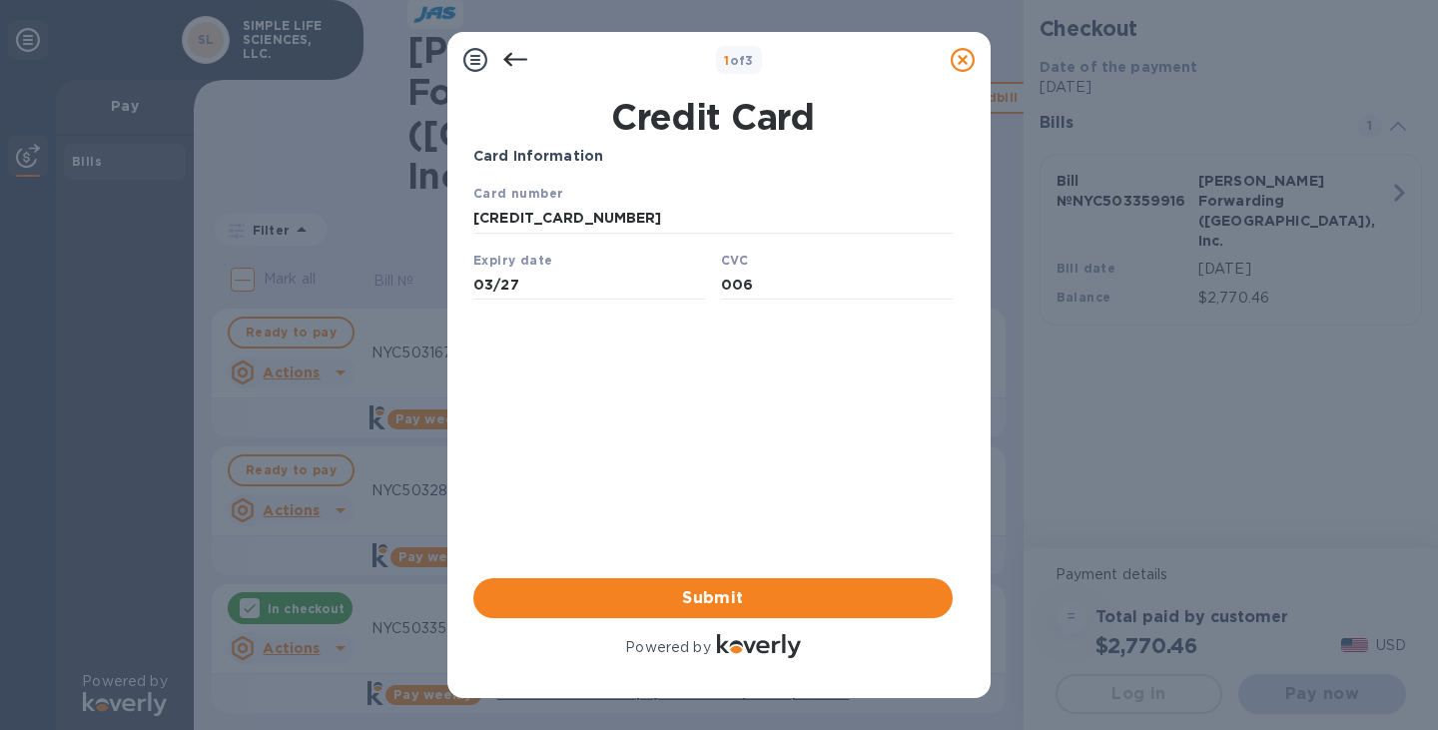
click at [617, 441] on div "Card Information Your browser does not support iframes Submit Powered by" at bounding box center [712, 404] width 479 height 516
